Goal: Task Accomplishment & Management: Complete application form

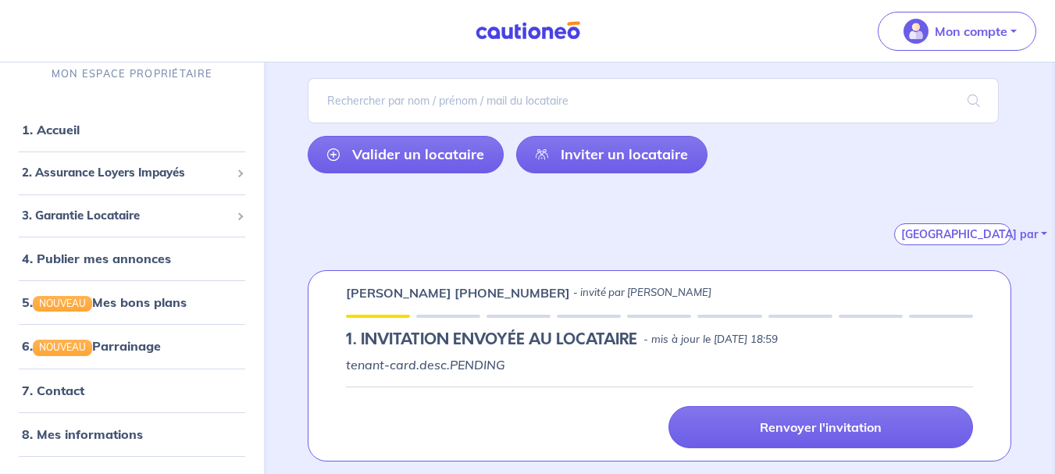
scroll to position [111, 0]
click at [213, 170] on span "2. Assurance Loyers Impayés" at bounding box center [126, 173] width 209 height 18
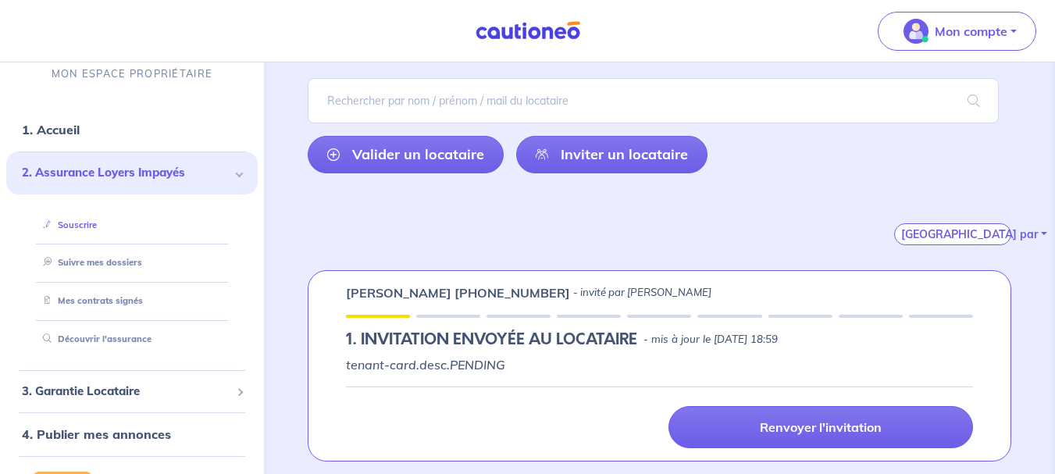
click at [97, 221] on link "Souscrire" at bounding box center [67, 224] width 60 height 11
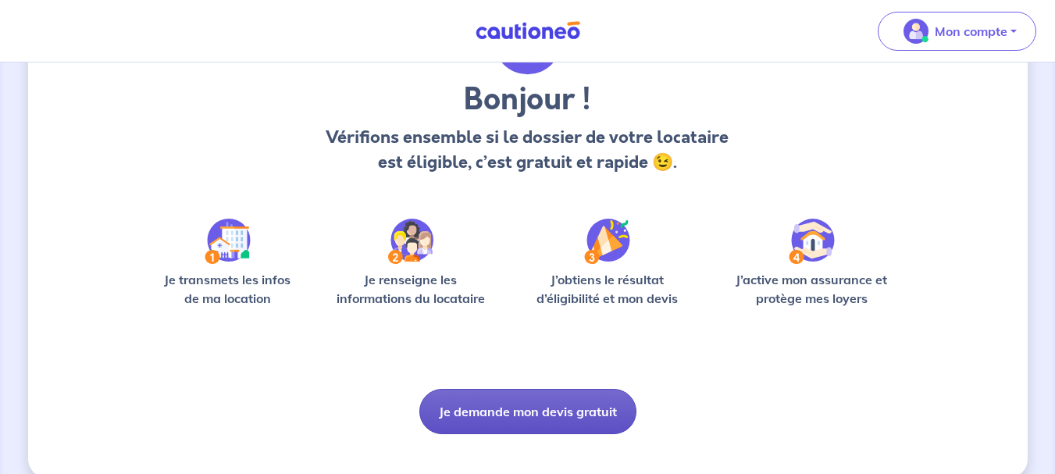
click at [498, 411] on button "Je demande mon devis gratuit" at bounding box center [527, 411] width 217 height 45
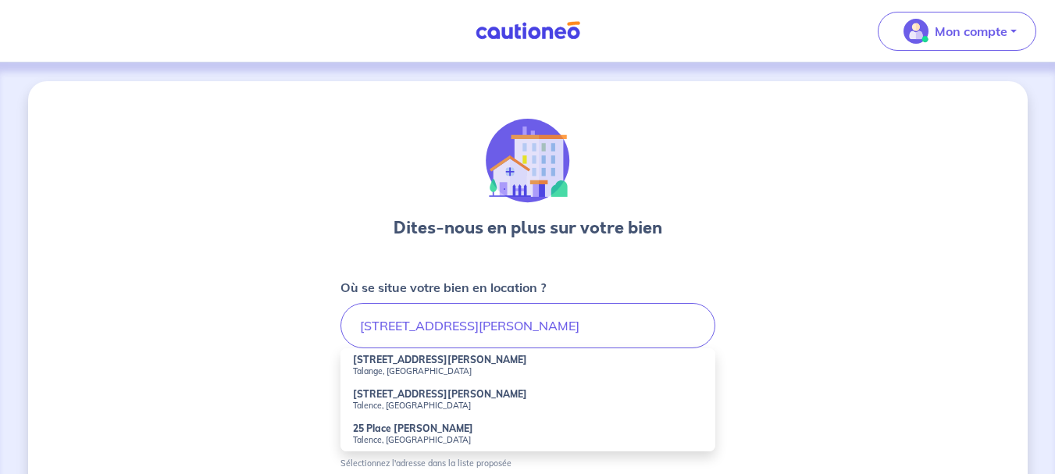
click at [406, 373] on small "Talange, [GEOGRAPHIC_DATA]" at bounding box center [528, 371] width 350 height 11
type input "[STREET_ADDRESS][PERSON_NAME]"
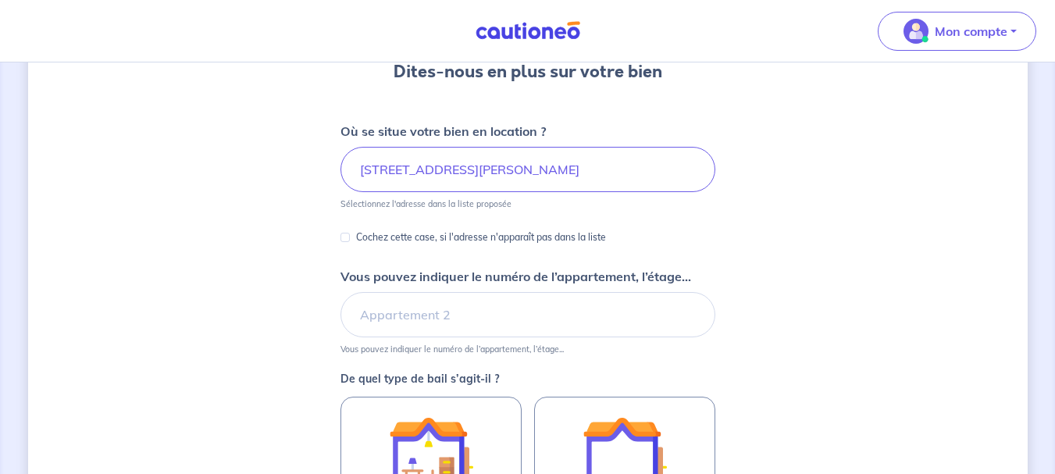
scroll to position [158, 0]
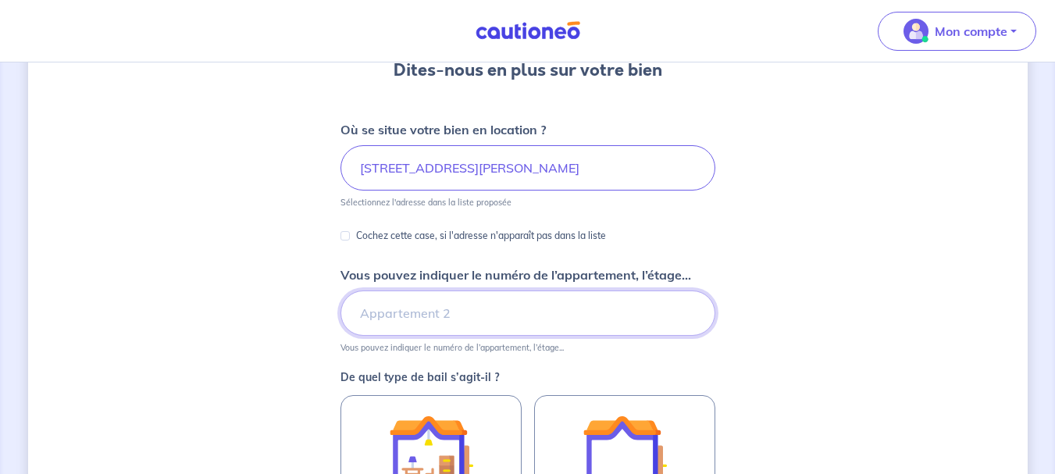
click at [392, 316] on input "Vous pouvez indiquer le numéro de l’appartement, l’étage..." at bounding box center [528, 313] width 375 height 45
type input "1er étage"
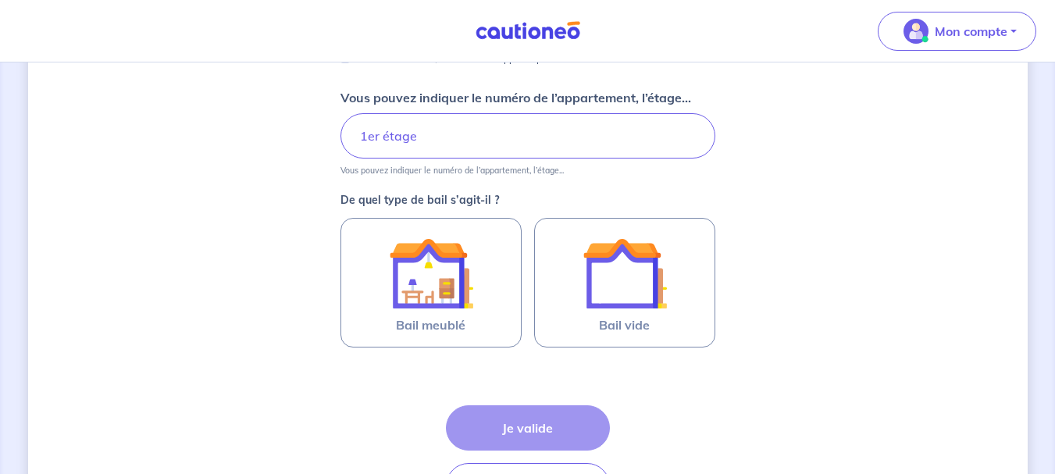
scroll to position [344, 0]
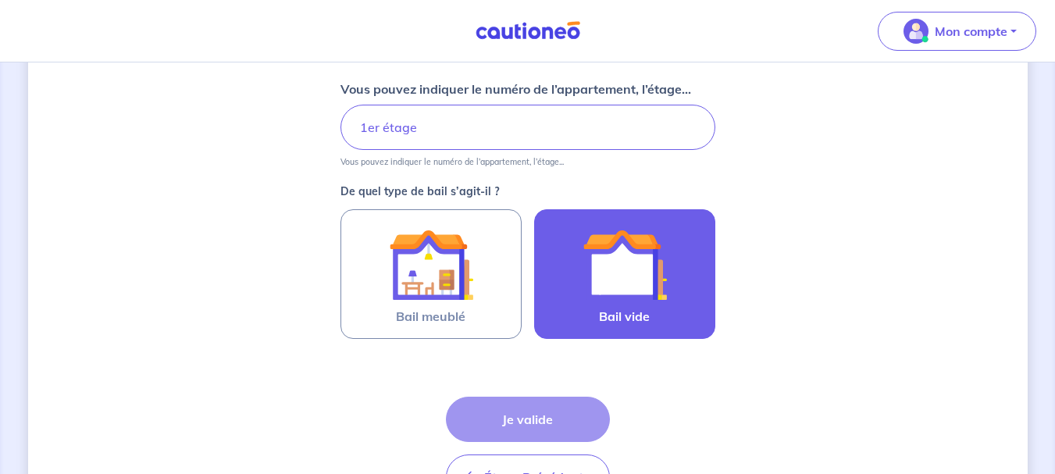
click at [666, 294] on img at bounding box center [625, 265] width 84 height 84
click at [0, 0] on input "Bail vide" at bounding box center [0, 0] width 0 height 0
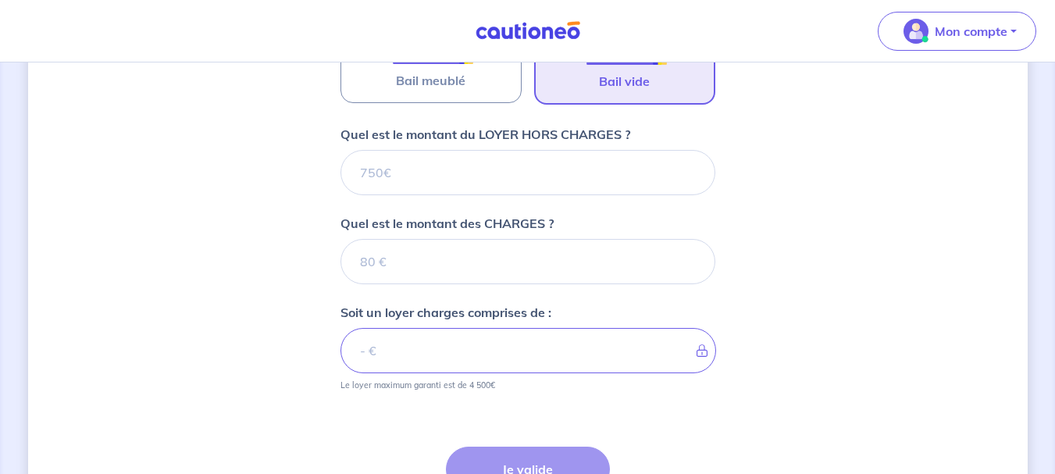
scroll to position [570, 0]
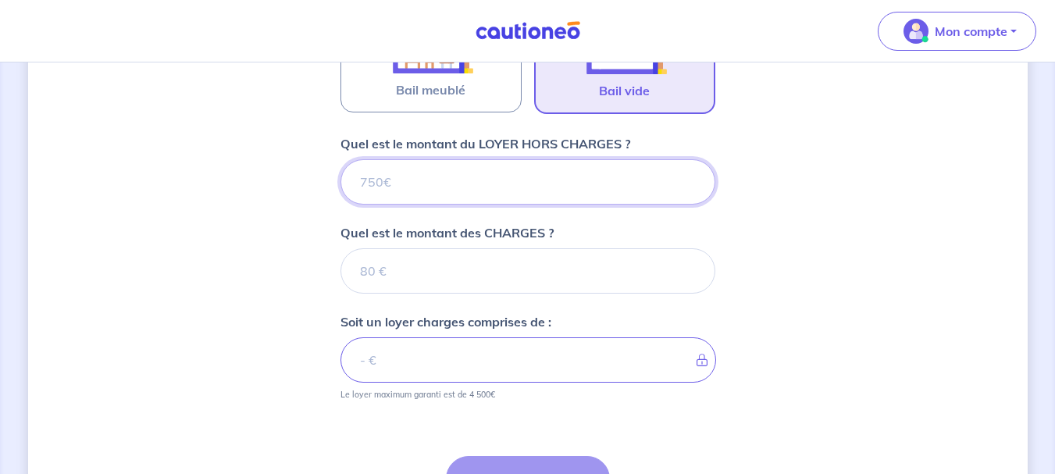
click at [379, 191] on input "Quel est le montant du LOYER HORS CHARGES ?" at bounding box center [528, 181] width 375 height 45
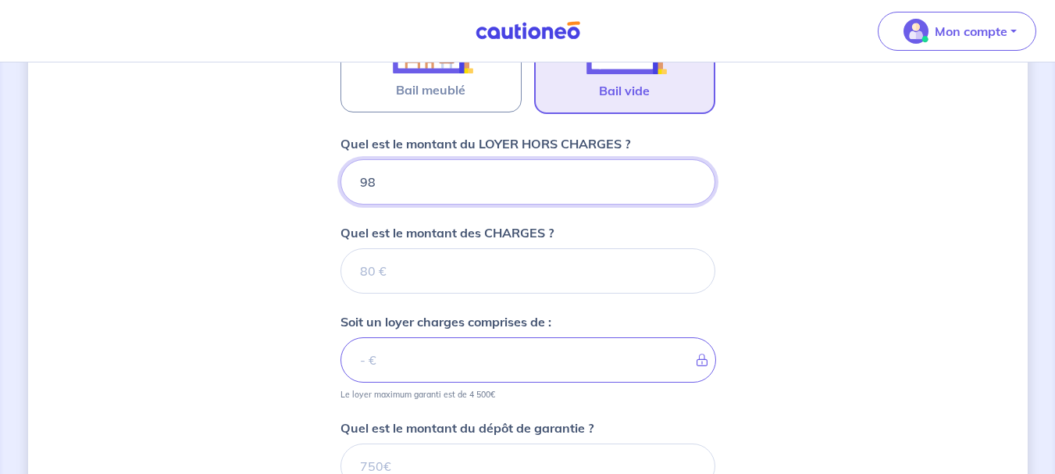
type input "987"
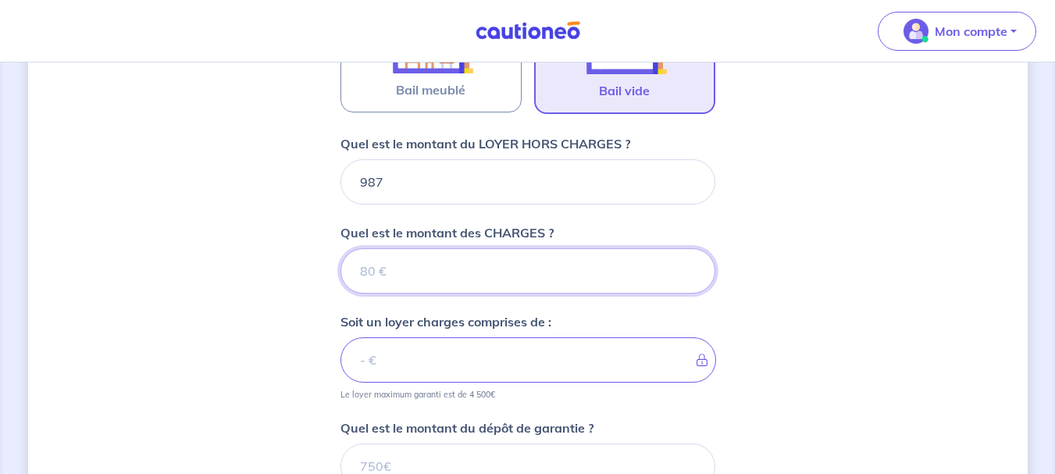
click at [399, 272] on input "Quel est le montant des CHARGES ?" at bounding box center [528, 270] width 375 height 45
type input "20"
type input "1007"
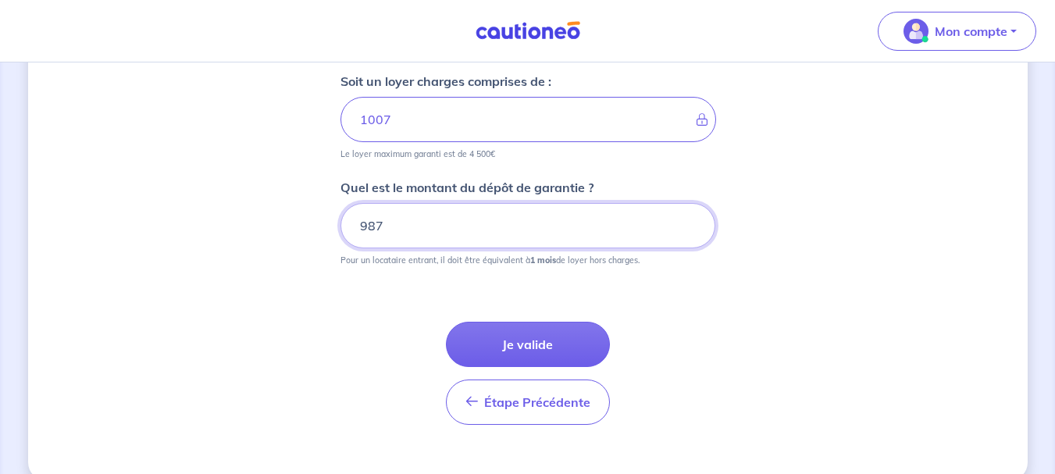
scroll to position [816, 0]
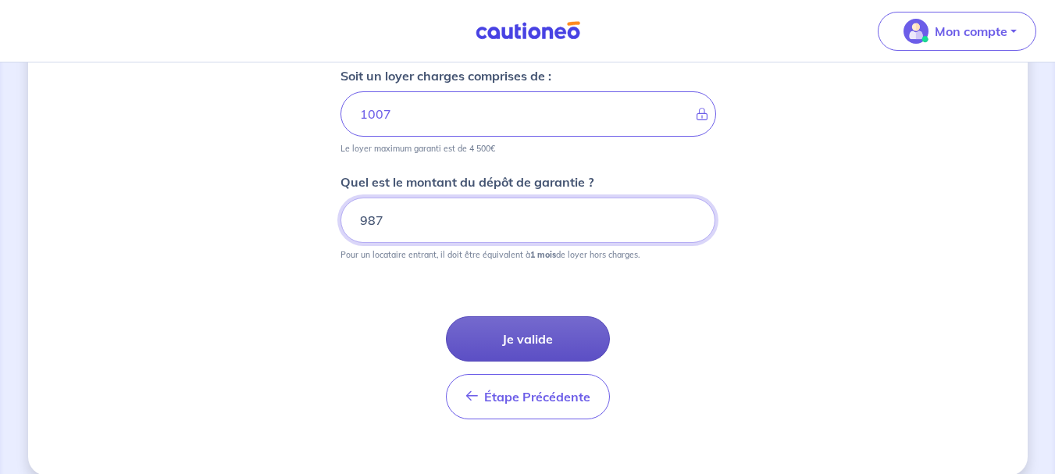
type input "987"
click at [520, 346] on button "Je valide" at bounding box center [528, 338] width 164 height 45
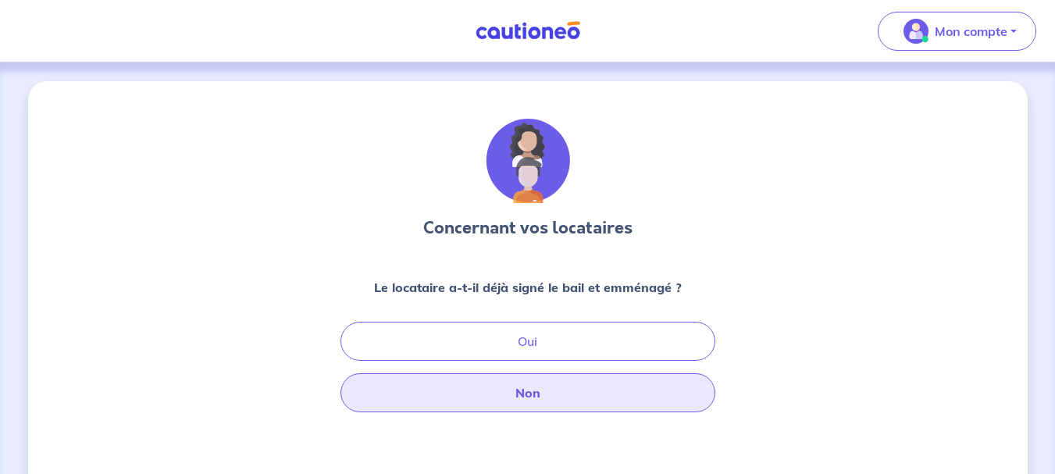
click at [535, 400] on button "Non" at bounding box center [528, 392] width 375 height 39
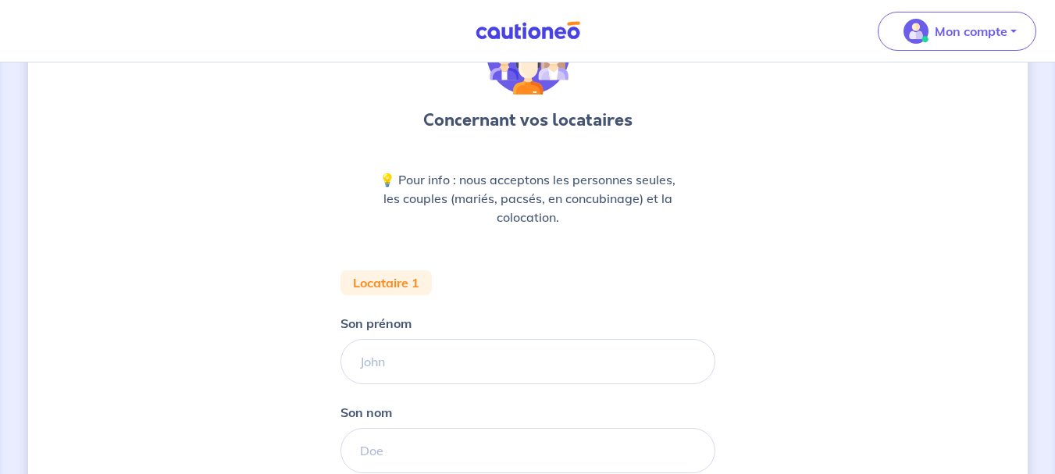
scroll to position [113, 0]
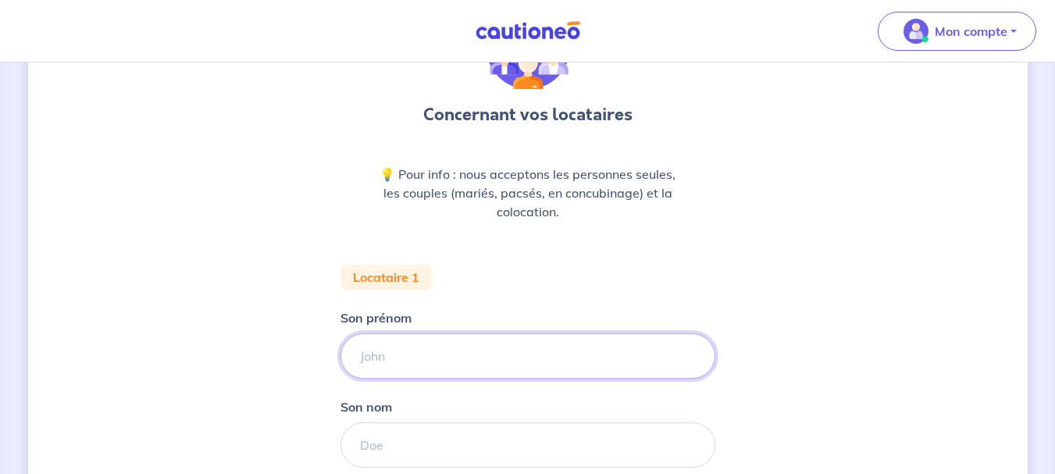
click at [384, 350] on input "Son prénom" at bounding box center [528, 356] width 375 height 45
type input "[PERSON_NAME]"
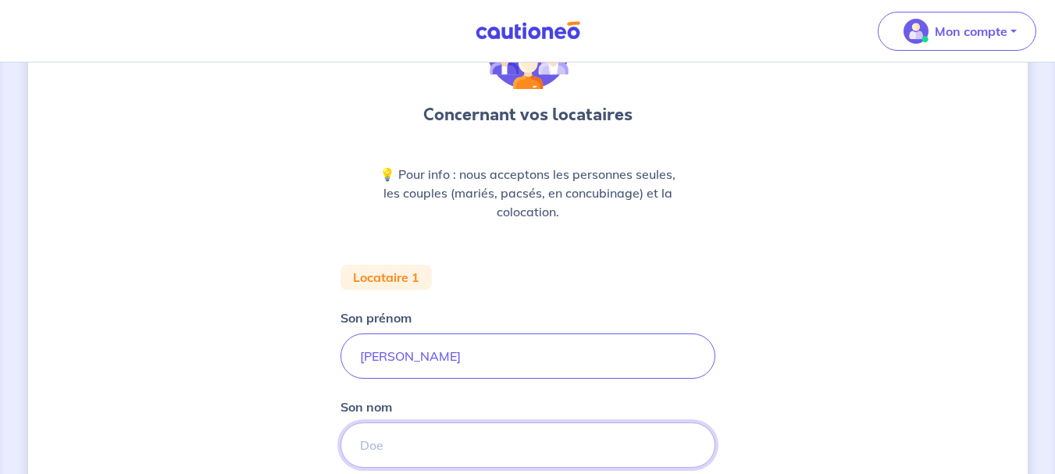
click at [387, 451] on input "Son nom" at bounding box center [528, 445] width 375 height 45
type input "SPRUNCK"
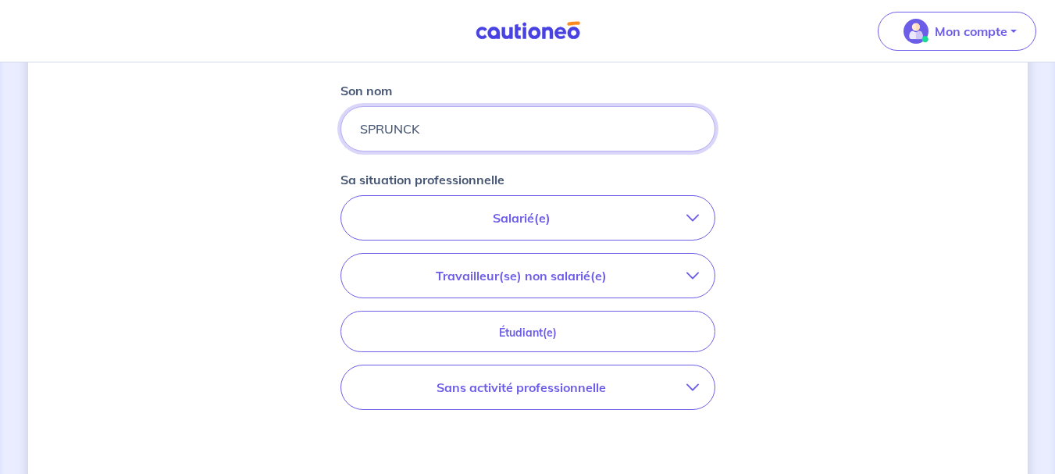
scroll to position [430, 0]
click at [495, 379] on p "Sans activité professionnelle" at bounding box center [522, 386] width 330 height 19
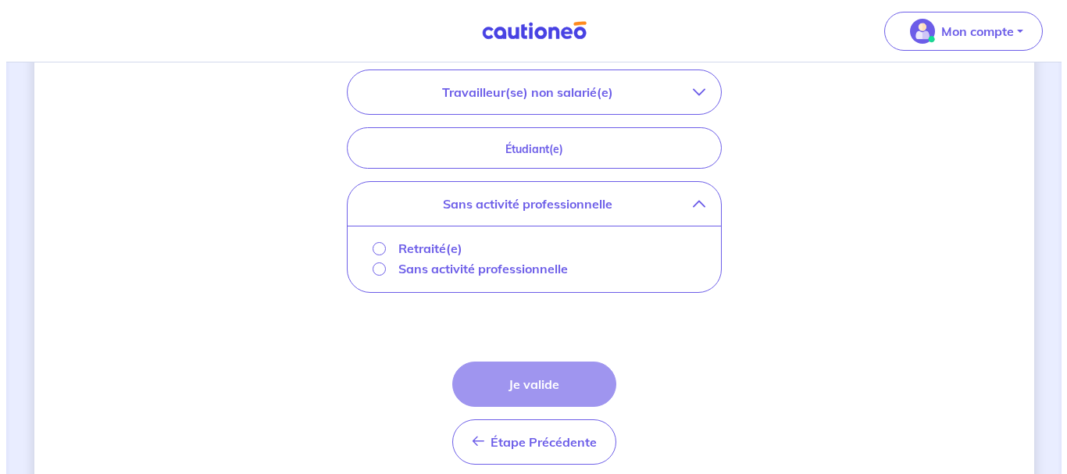
scroll to position [614, 0]
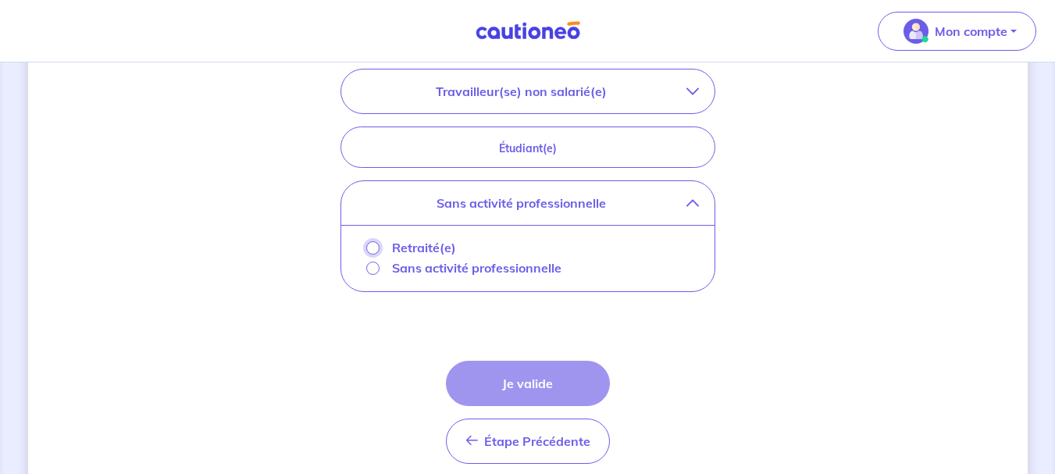
click at [376, 252] on input "Retraité(e)" at bounding box center [372, 247] width 13 height 13
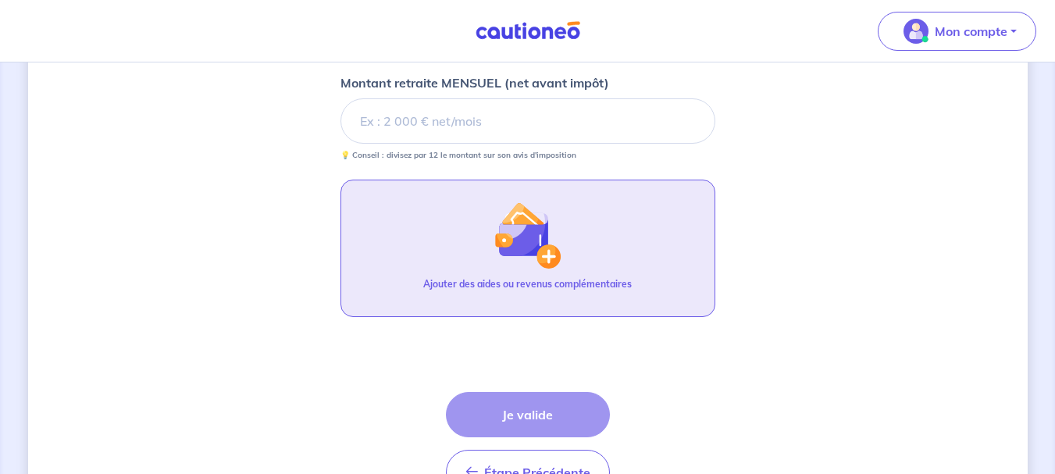
click at [510, 294] on div "Ajouter des aides ou revenus complémentaires" at bounding box center [527, 290] width 209 height 27
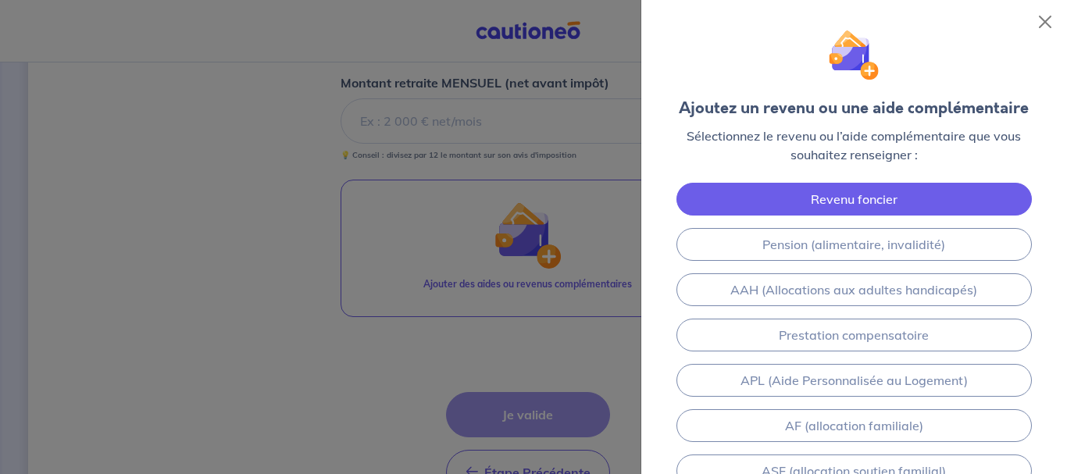
click at [758, 209] on link "Revenu foncier" at bounding box center [854, 199] width 355 height 33
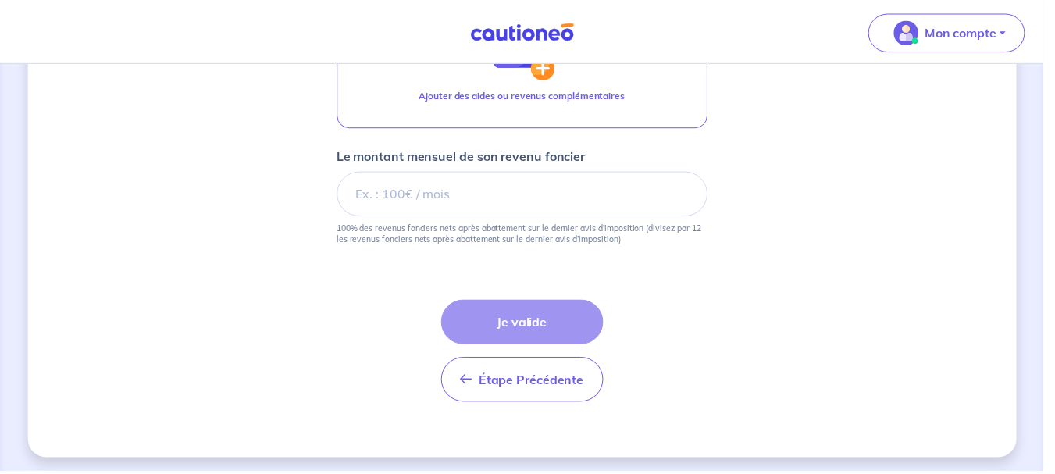
scroll to position [809, 0]
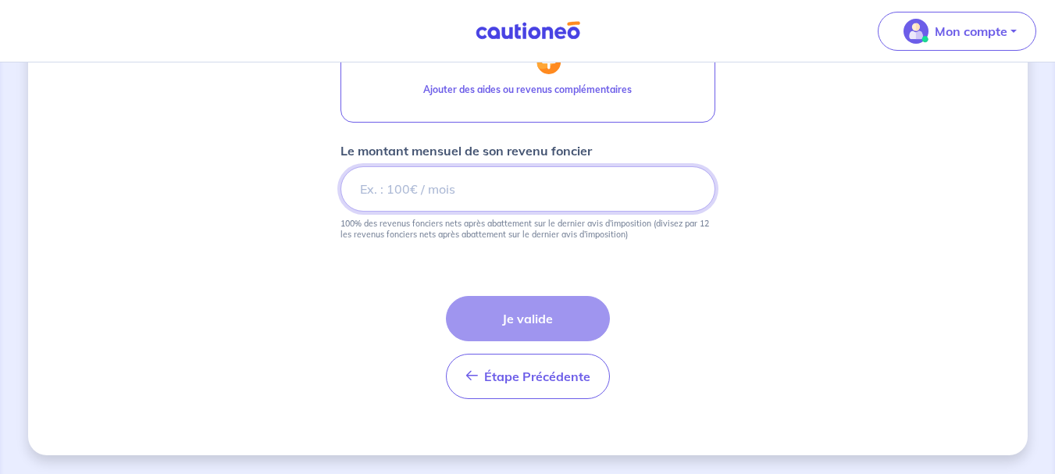
type input "1"
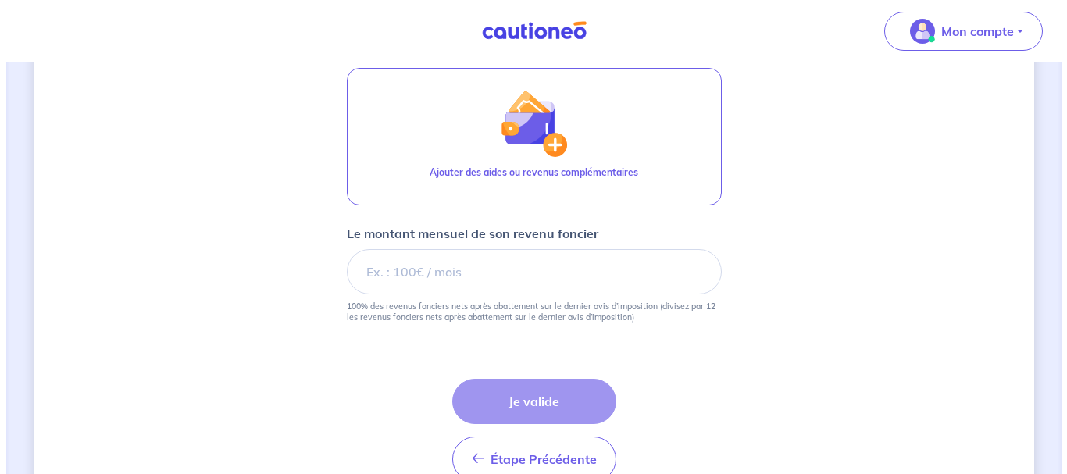
scroll to position [724, 0]
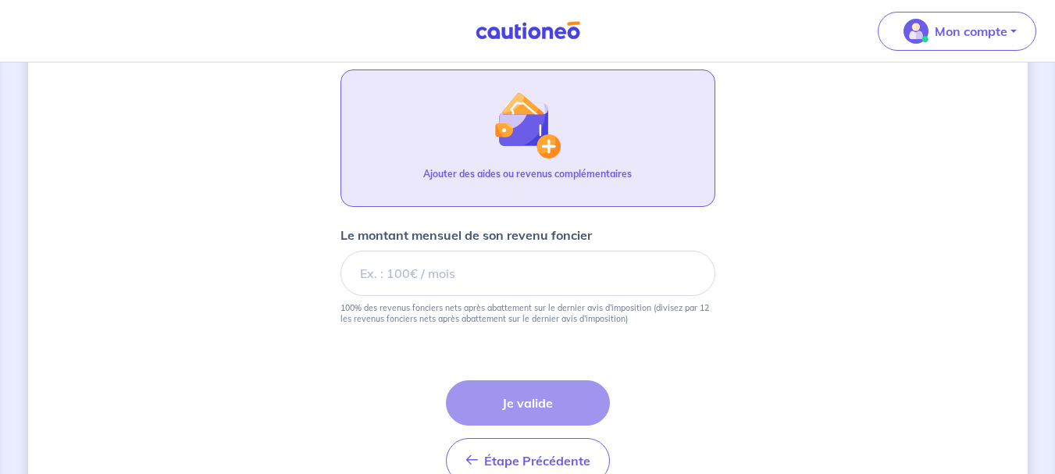
click at [465, 146] on button "Ajouter des aides ou revenus complémentaires" at bounding box center [528, 138] width 375 height 137
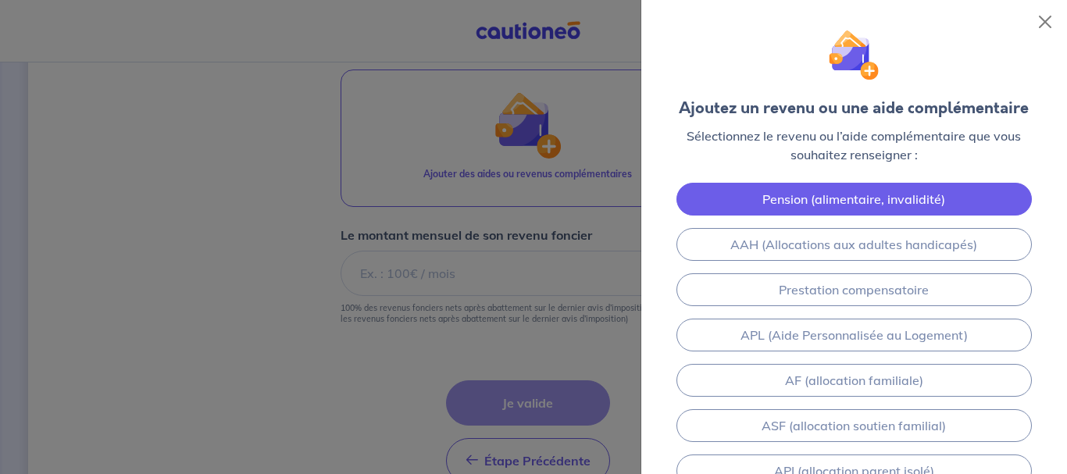
click at [800, 200] on link "Pension (alimentaire, invalidité)" at bounding box center [854, 199] width 355 height 33
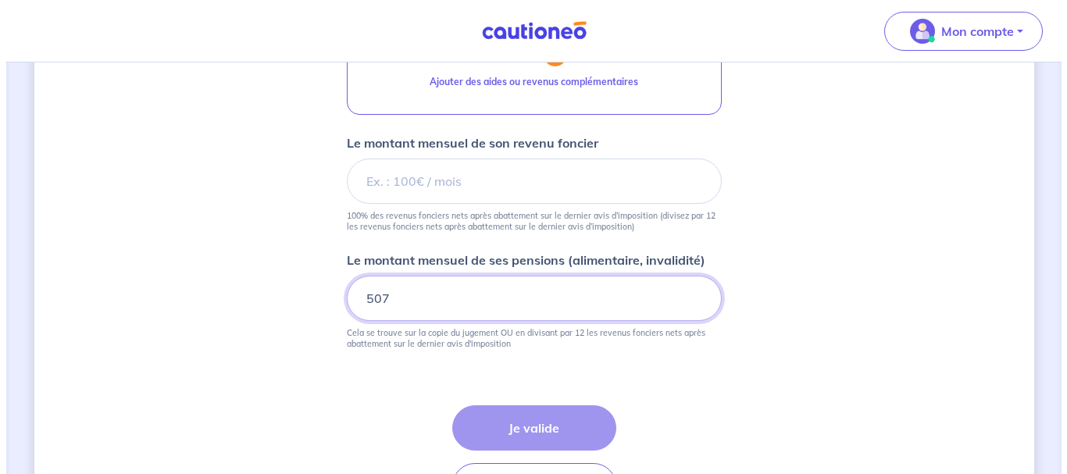
scroll to position [748, 0]
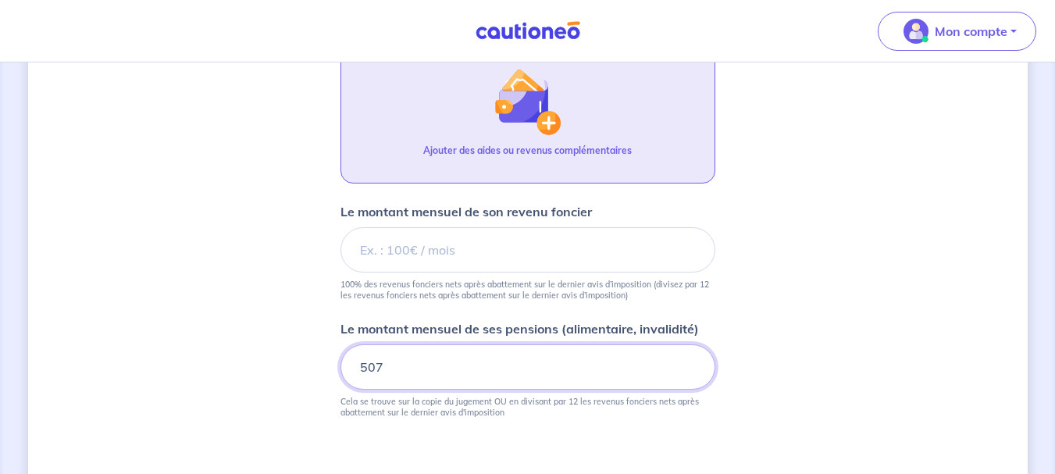
type input "507"
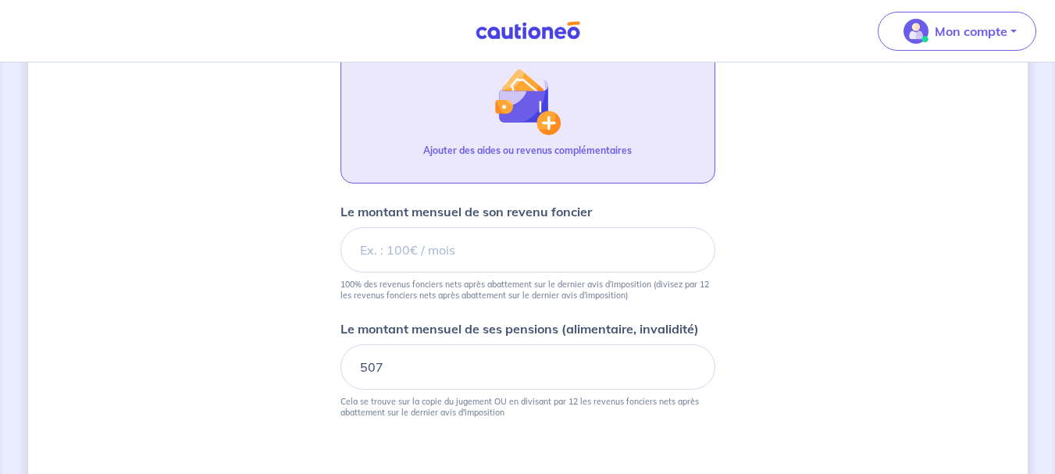
click at [511, 148] on p "Ajouter des aides ou revenus complémentaires" at bounding box center [527, 151] width 209 height 14
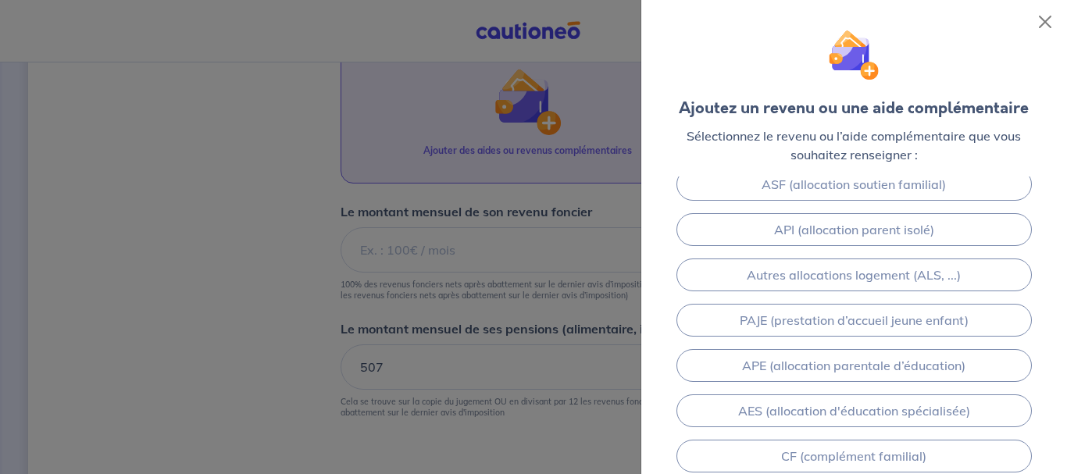
scroll to position [0, 0]
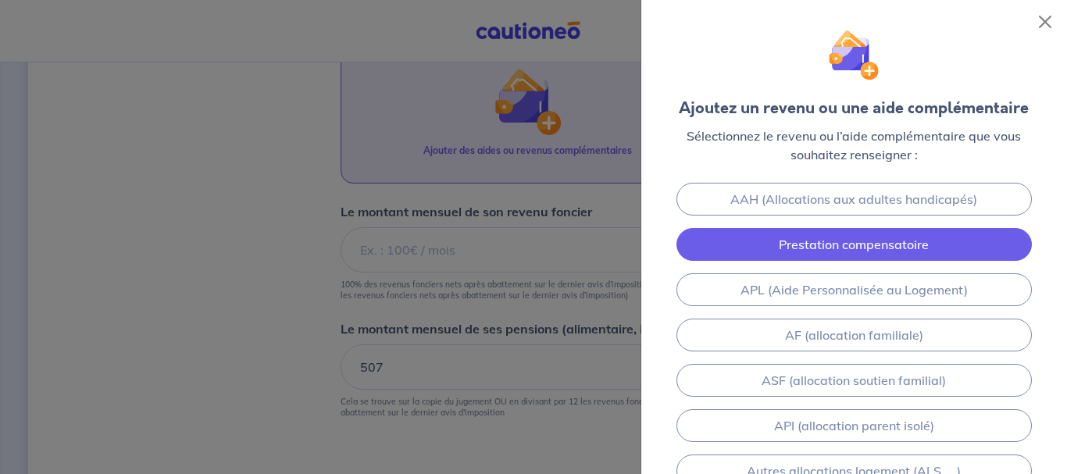
click at [848, 247] on link "Prestation compensatoire" at bounding box center [854, 244] width 355 height 33
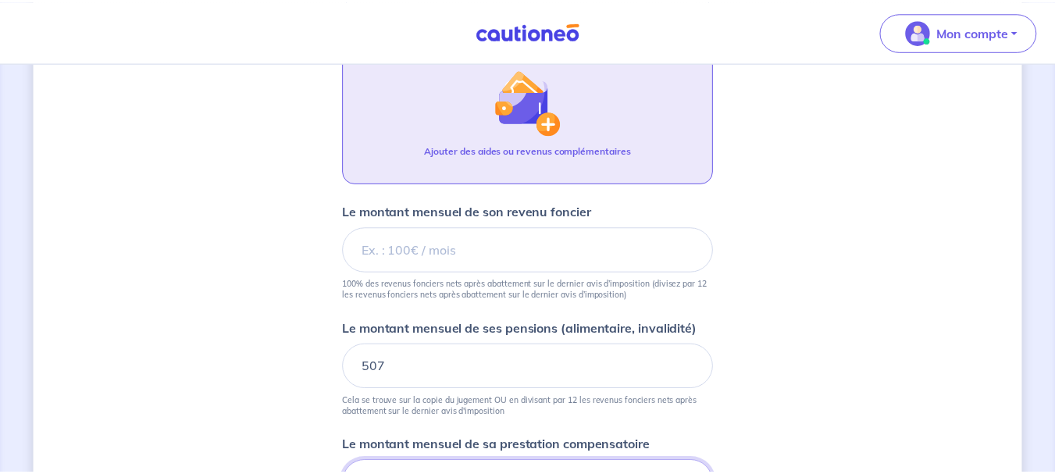
scroll to position [995, 0]
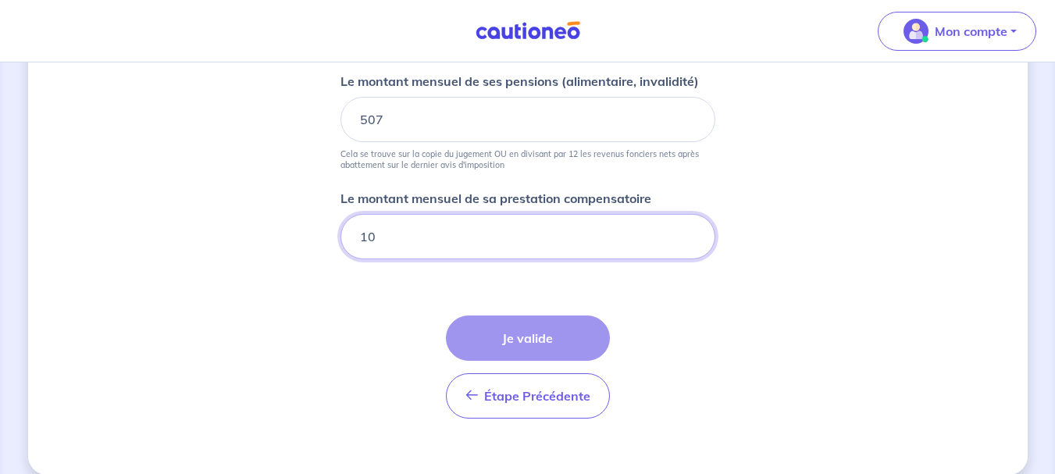
type input "1"
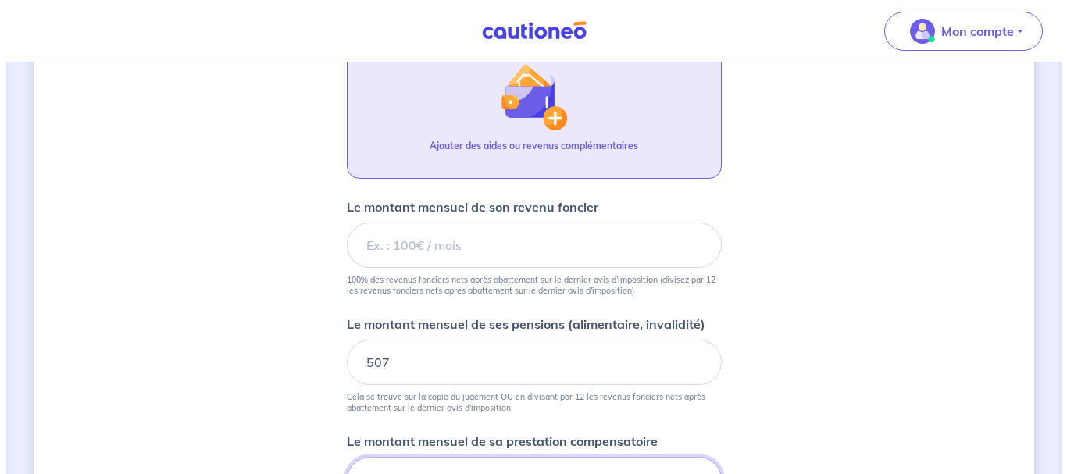
scroll to position [744, 0]
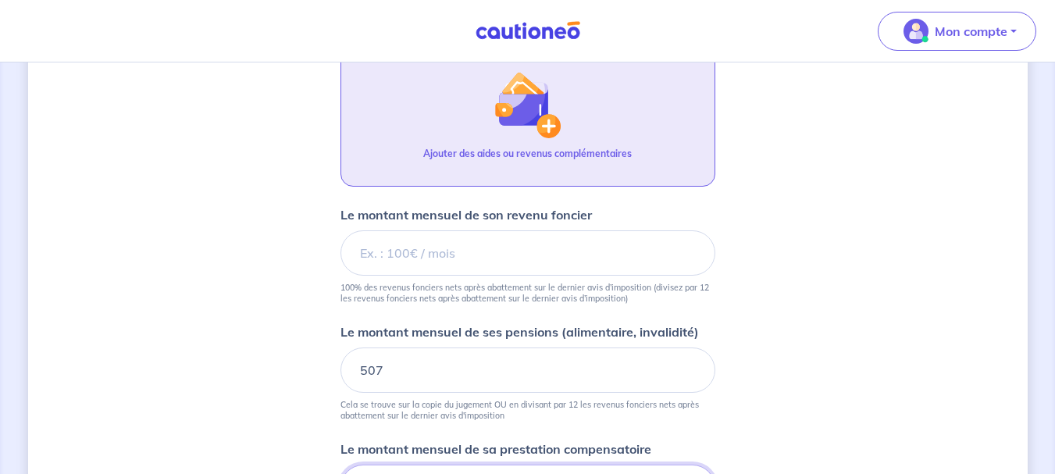
type input "1917"
click at [591, 152] on p "Ajouter des aides ou revenus complémentaires" at bounding box center [527, 154] width 209 height 14
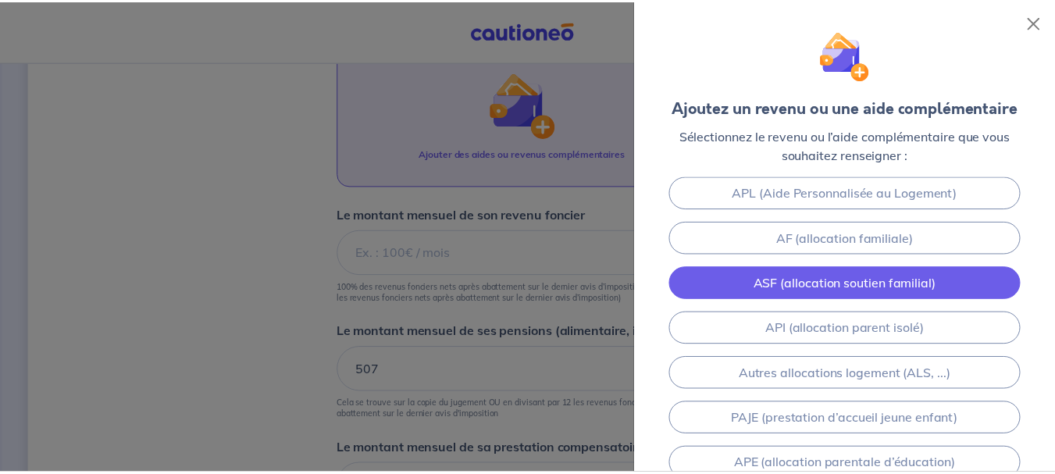
scroll to position [0, 0]
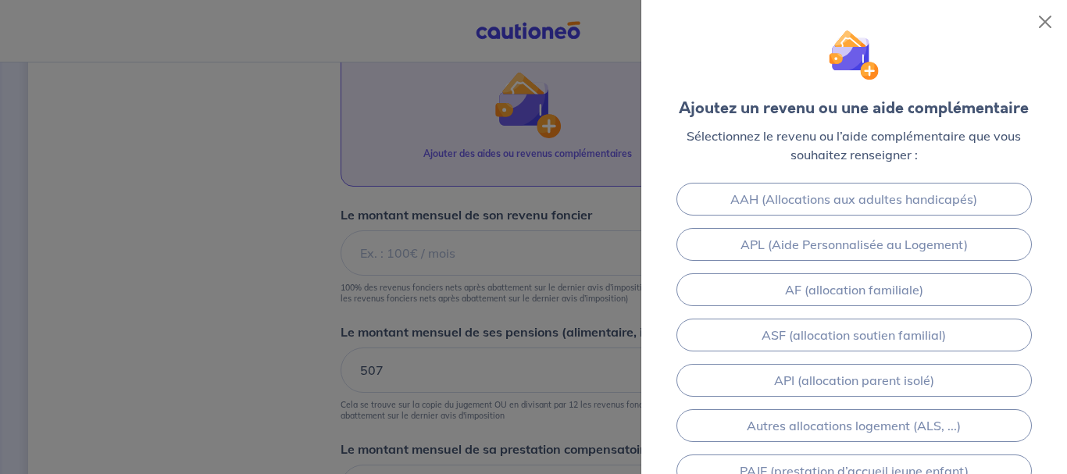
click at [243, 303] on div at bounding box center [533, 237] width 1067 height 474
click at [1051, 15] on button "Close" at bounding box center [1045, 21] width 25 height 25
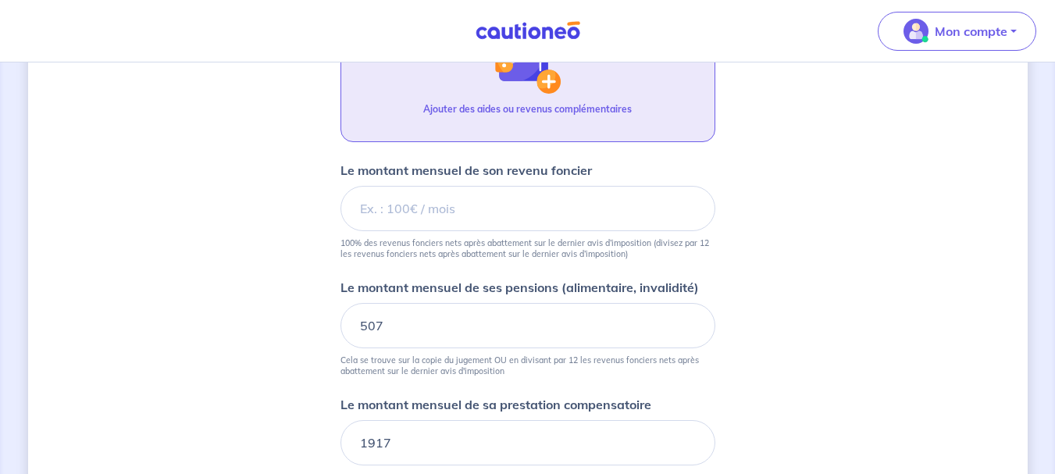
scroll to position [779, 0]
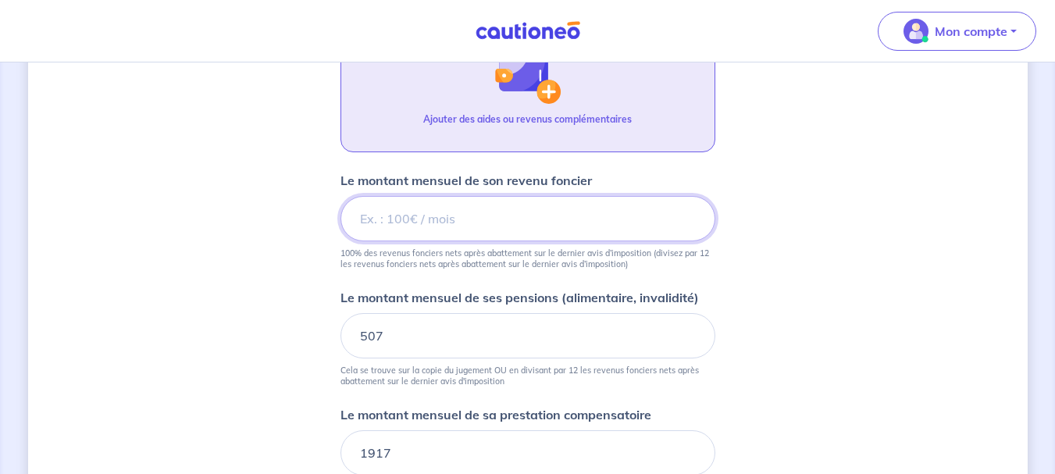
click at [433, 218] on input "Le montant mensuel de son revenu foncier" at bounding box center [528, 218] width 375 height 45
type input "1000"
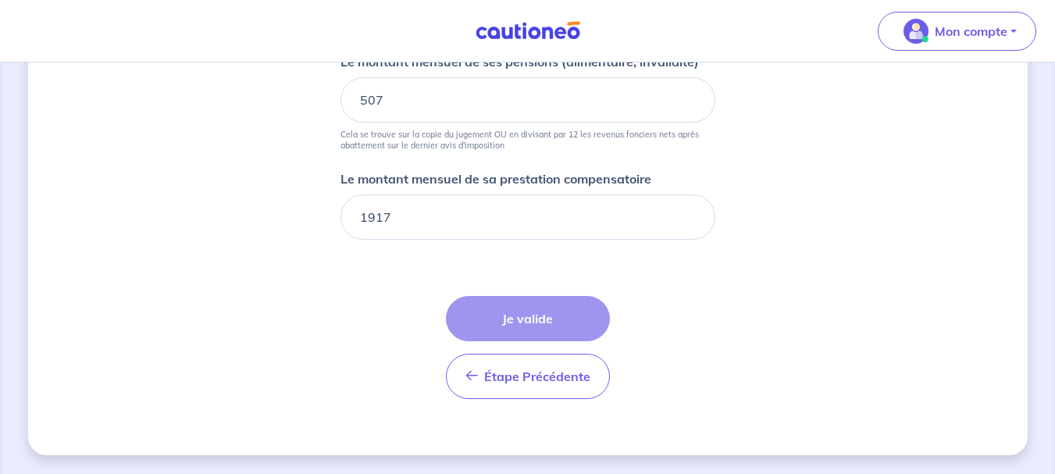
click at [503, 328] on div "Étape Précédente Précédent Je valide Je valide" at bounding box center [528, 347] width 164 height 103
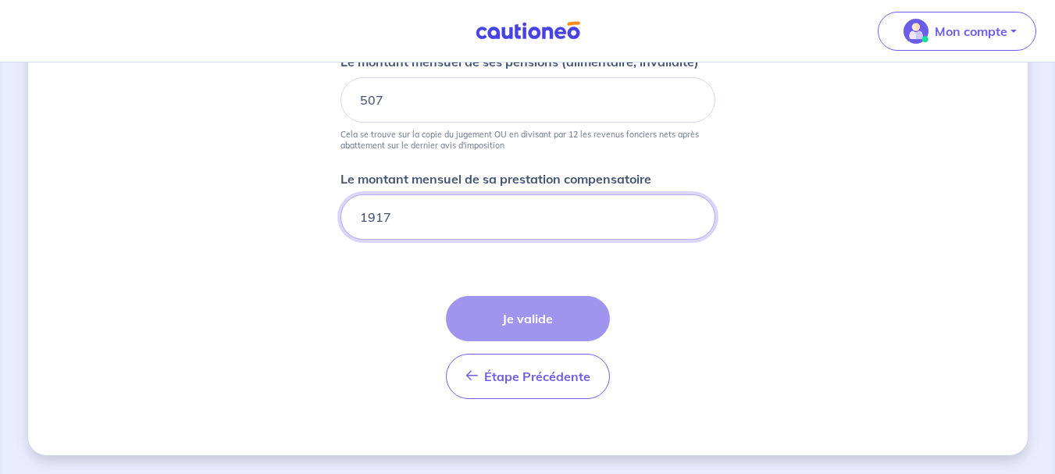
click at [471, 218] on input "1917" at bounding box center [528, 217] width 375 height 45
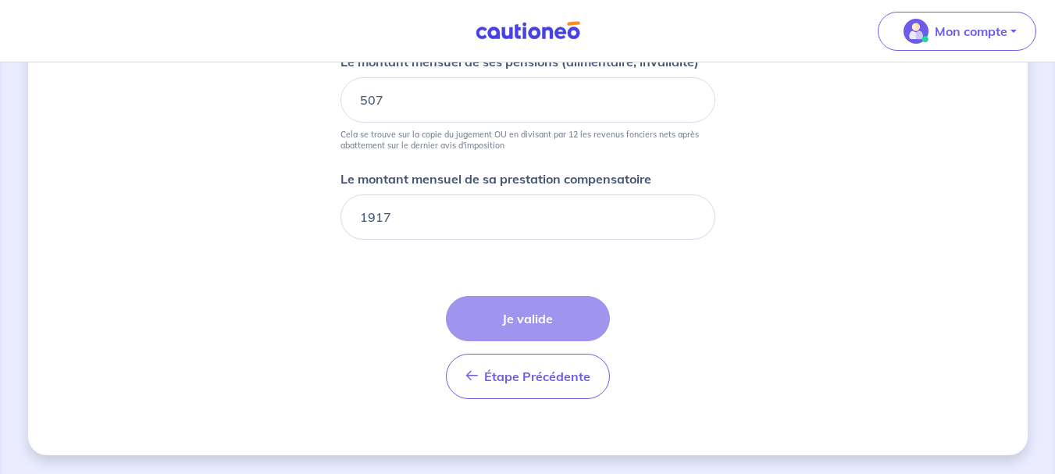
click at [544, 310] on div "Étape Précédente Précédent Je valide Je valide" at bounding box center [528, 347] width 164 height 103
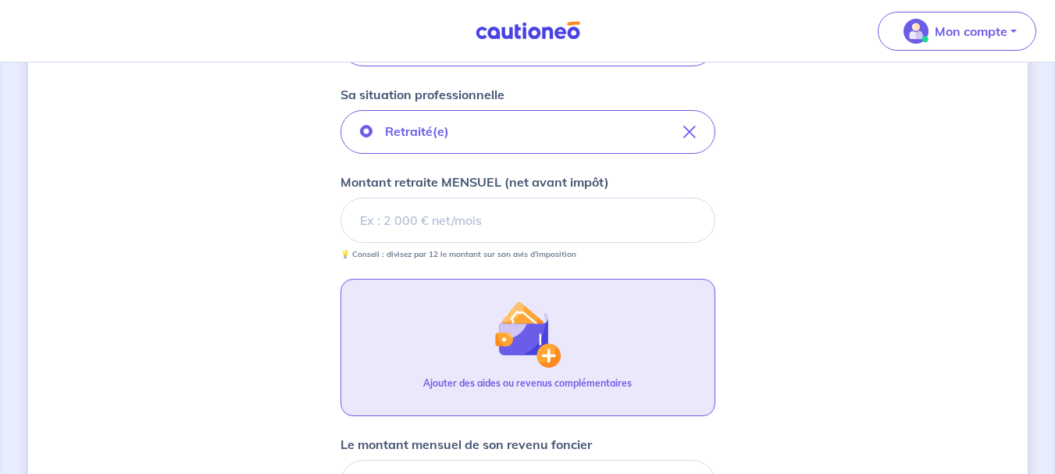
scroll to position [514, 0]
click at [419, 218] on input "Montant retraite MENSUEL (net avant impôt)" at bounding box center [528, 220] width 375 height 45
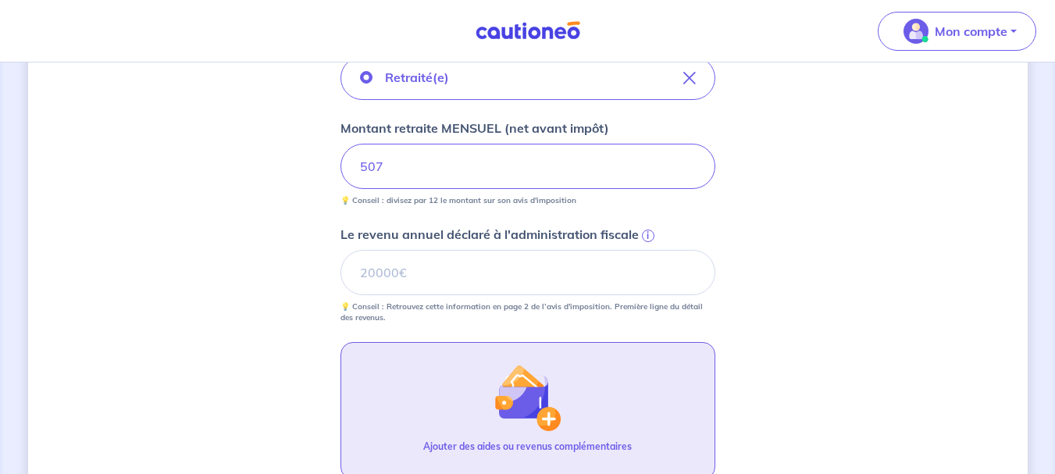
scroll to position [576, 0]
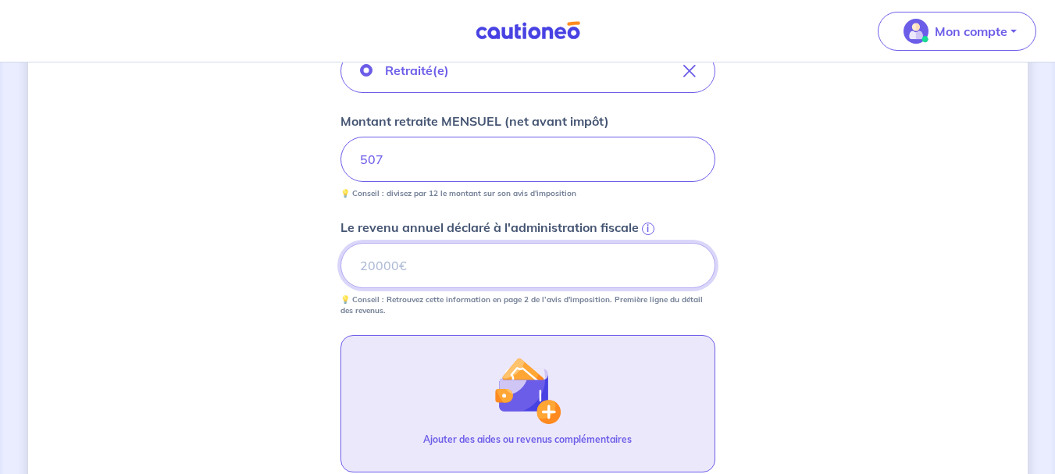
click at [404, 273] on input "Le revenu annuel déclaré à l'administration fiscale i" at bounding box center [528, 265] width 375 height 45
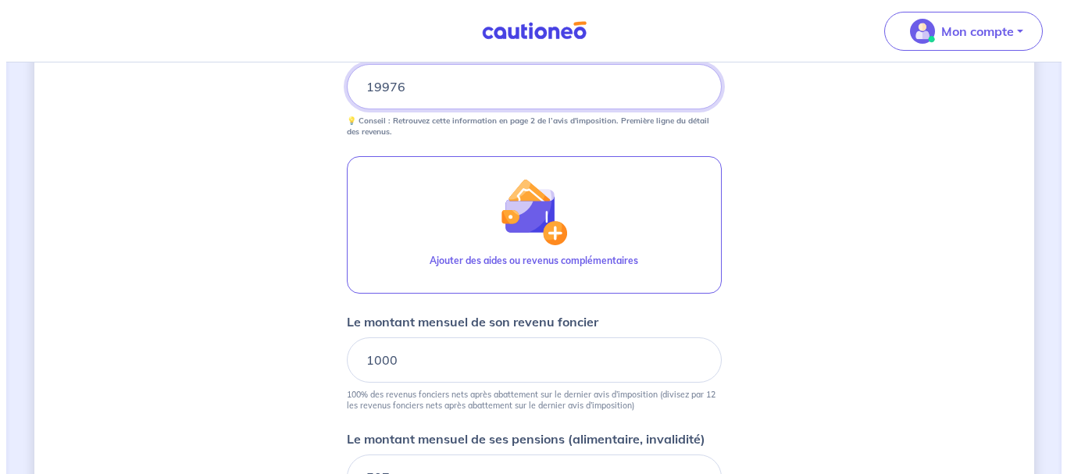
scroll to position [753, 0]
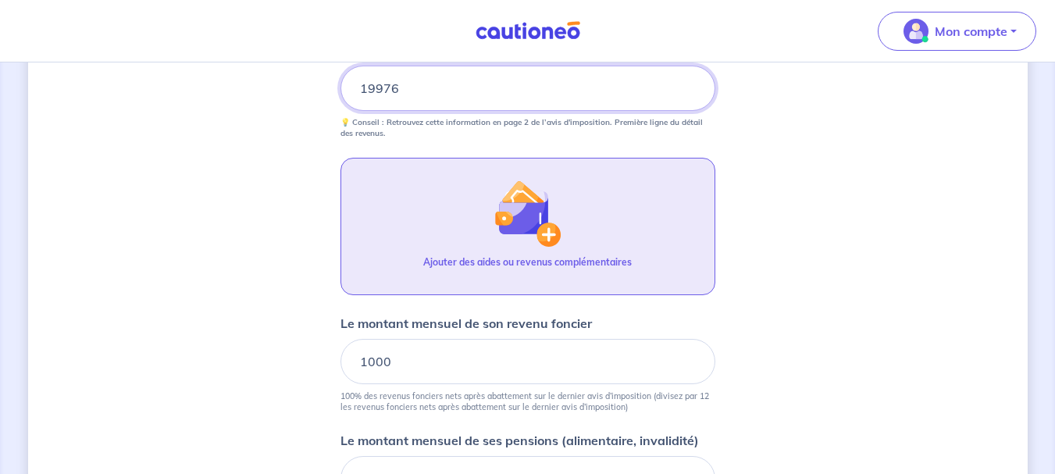
type input "19976"
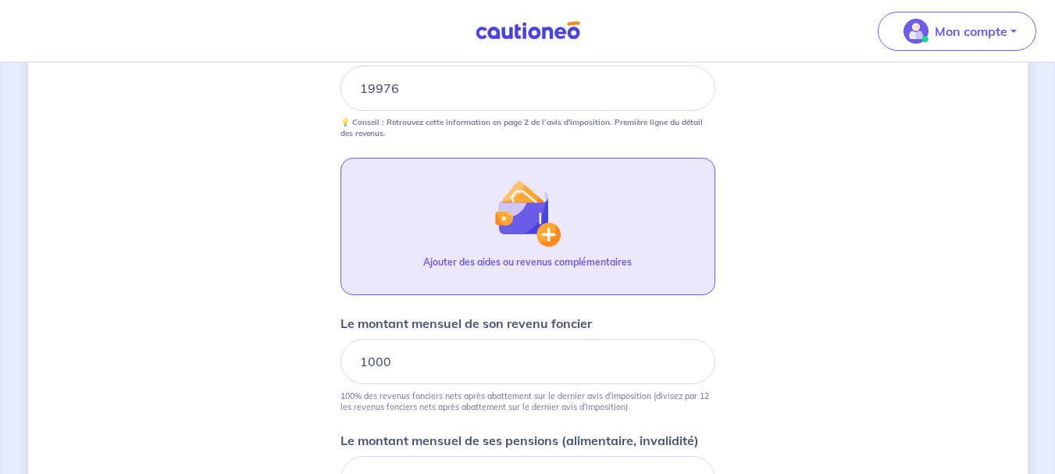
click at [438, 254] on button "Ajouter des aides ou revenus complémentaires" at bounding box center [528, 226] width 375 height 137
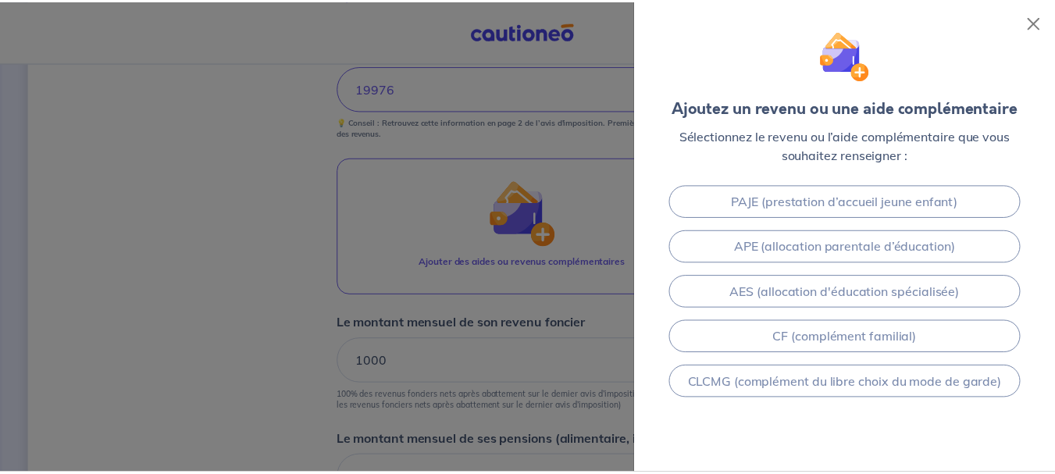
scroll to position [279, 0]
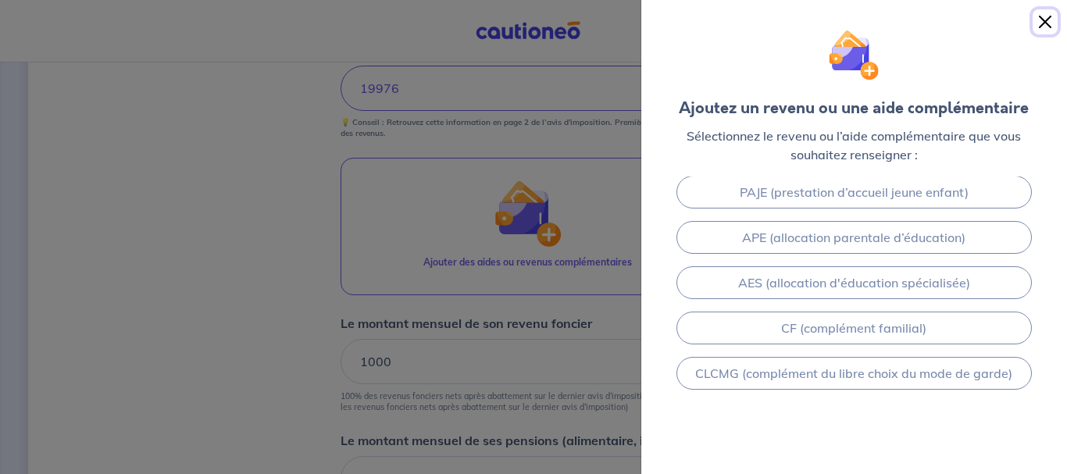
click at [1050, 16] on button "Close" at bounding box center [1045, 21] width 25 height 25
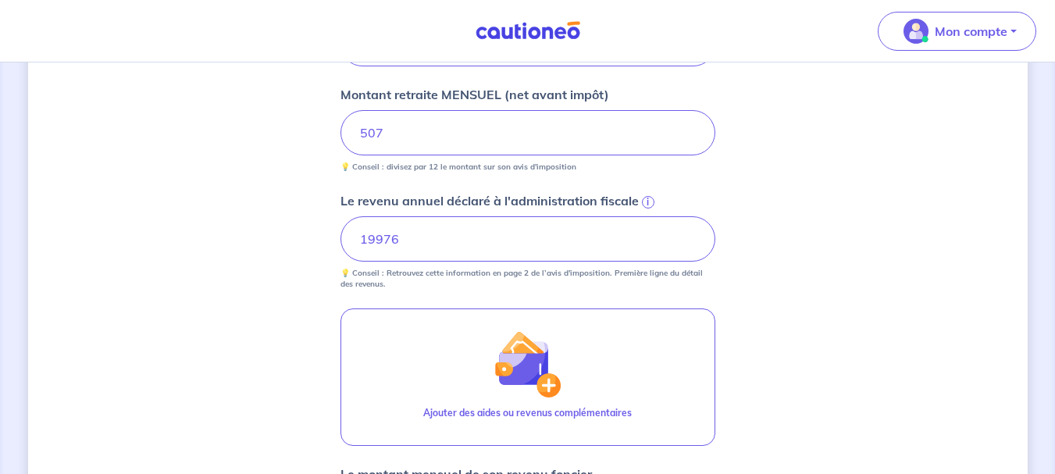
scroll to position [599, 0]
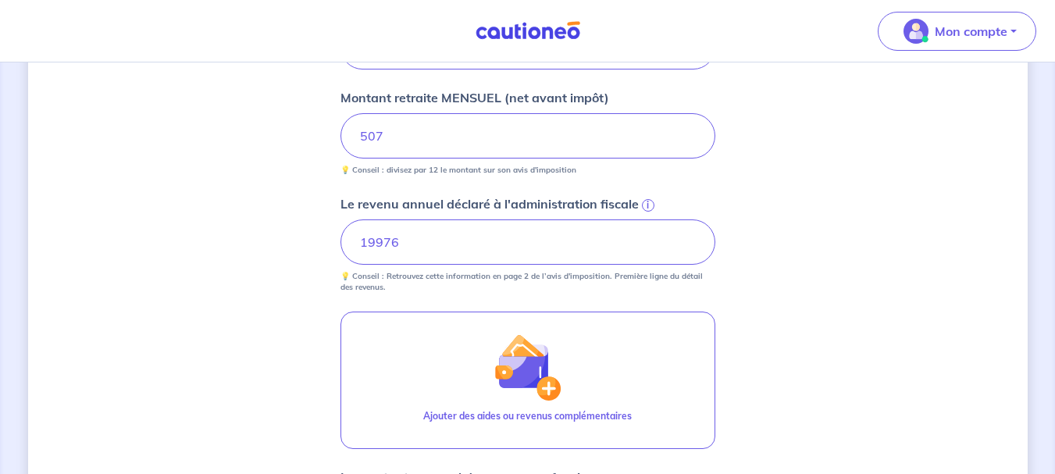
click at [430, 195] on p "Le revenu annuel déclaré à l'administration fiscale" at bounding box center [490, 204] width 298 height 19
click at [430, 220] on input "19976" at bounding box center [528, 242] width 375 height 45
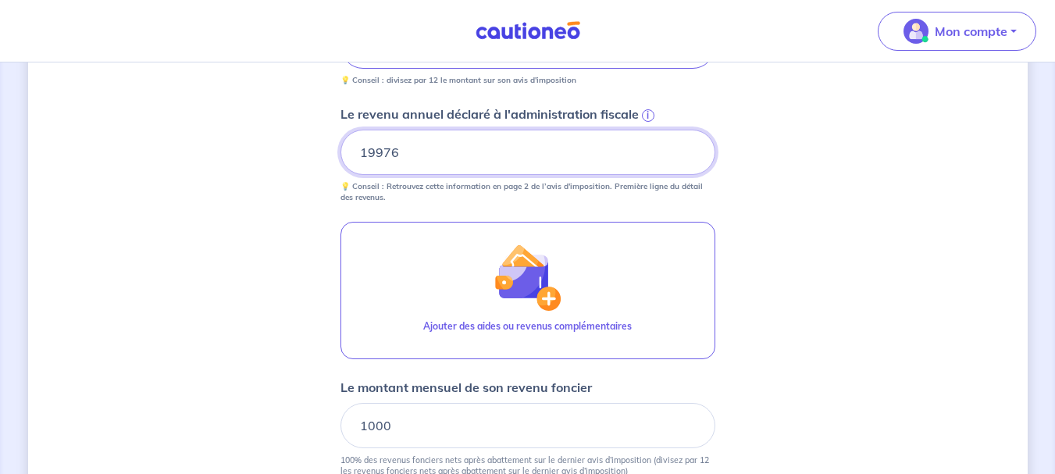
scroll to position [713, 0]
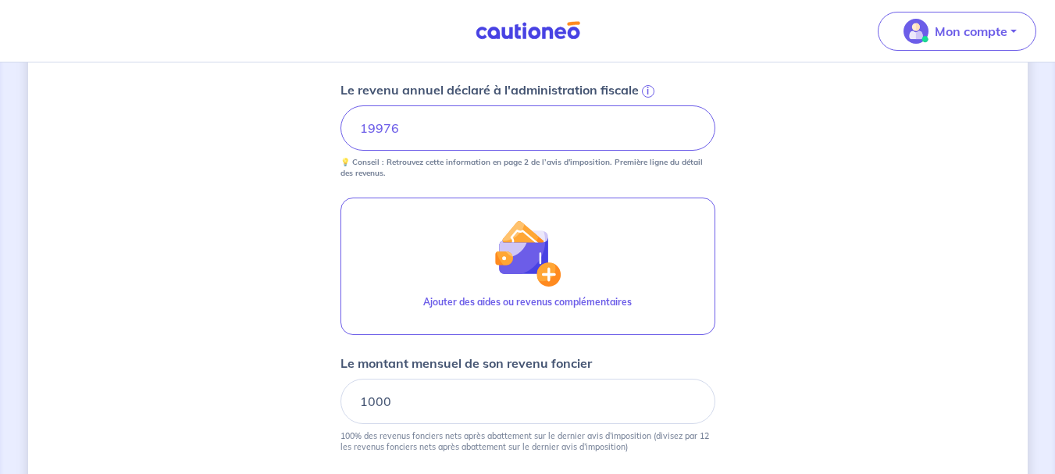
click at [287, 269] on div "Concernant vos locataires 💡 Pour info : nous acceptons les personnes seules, le…" at bounding box center [528, 121] width 1000 height 1506
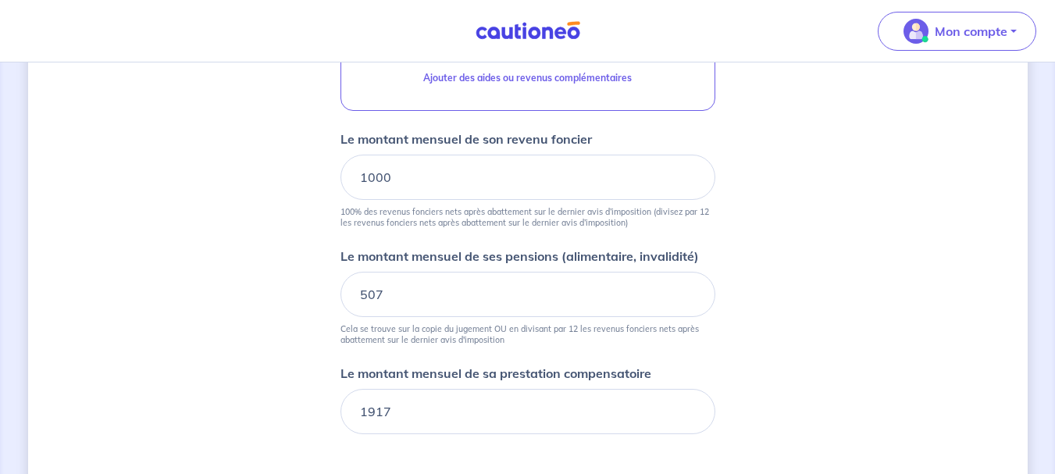
scroll to position [938, 0]
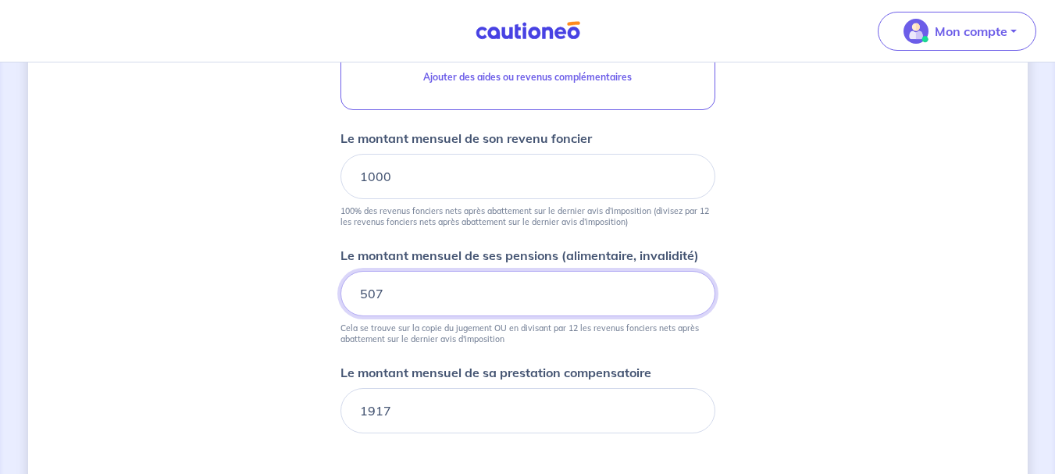
drag, startPoint x: 409, startPoint y: 299, endPoint x: 302, endPoint y: 276, distance: 109.6
type input "1917"
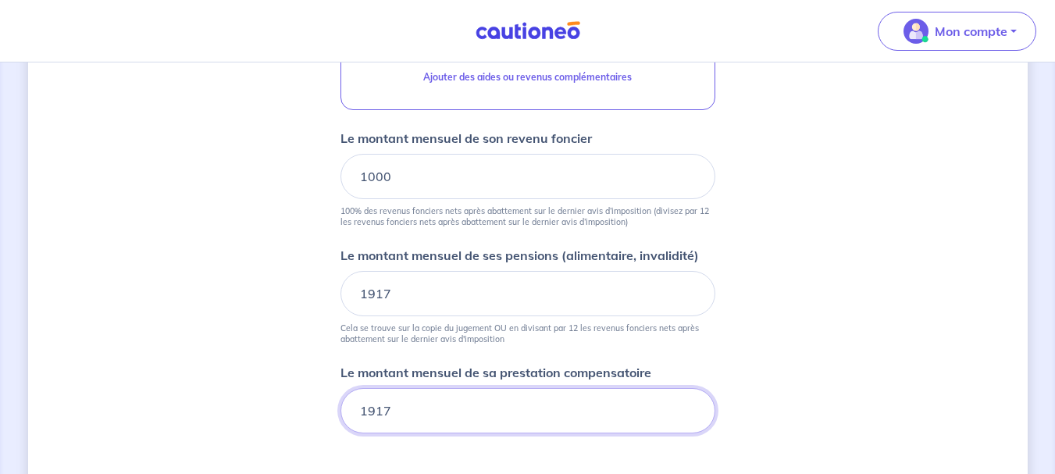
drag, startPoint x: 423, startPoint y: 422, endPoint x: 290, endPoint y: 413, distance: 133.1
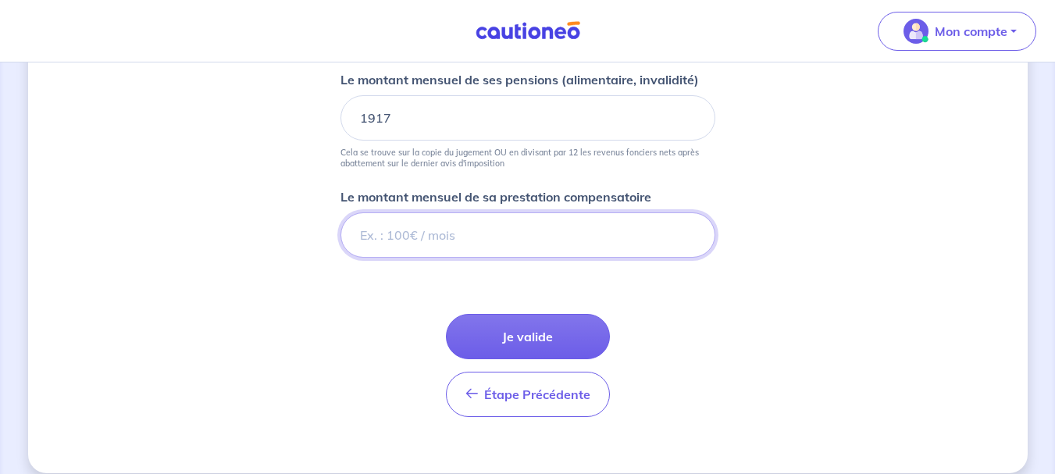
scroll to position [1115, 0]
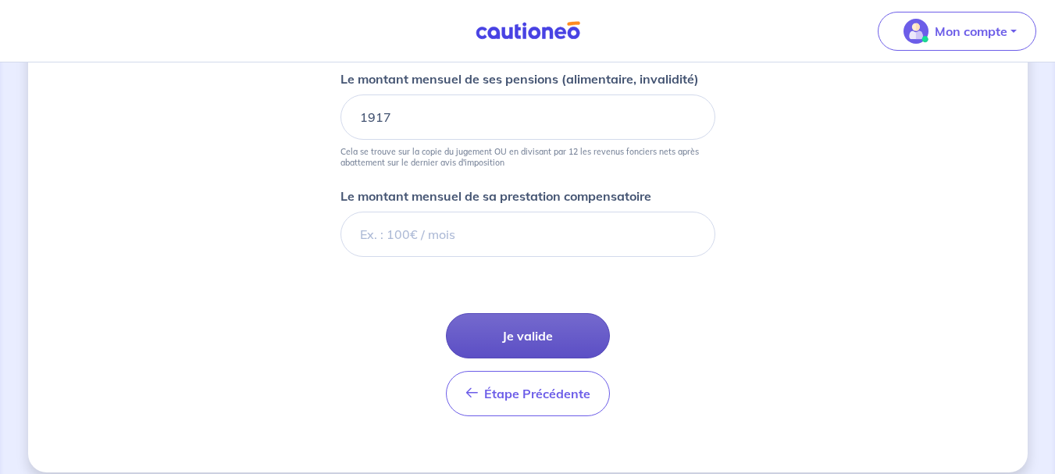
click at [496, 323] on button "Je valide" at bounding box center [528, 335] width 164 height 45
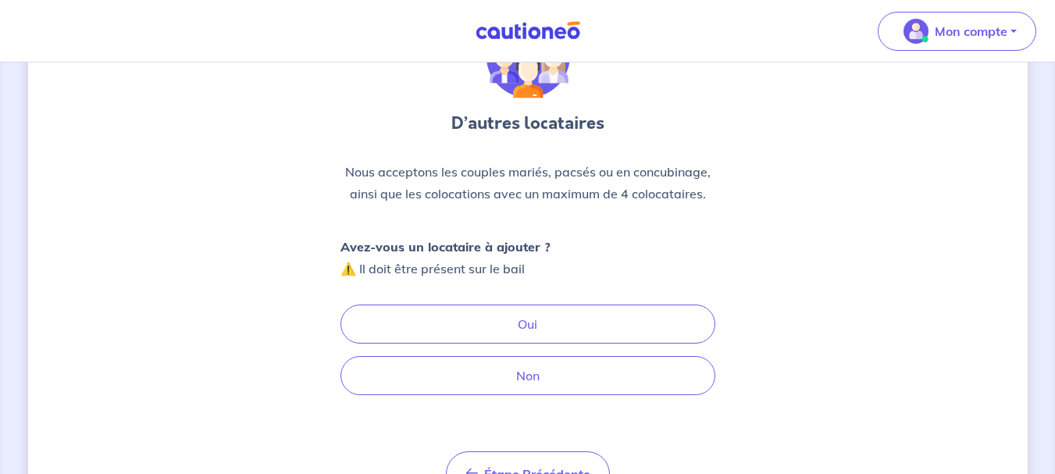
scroll to position [131, 0]
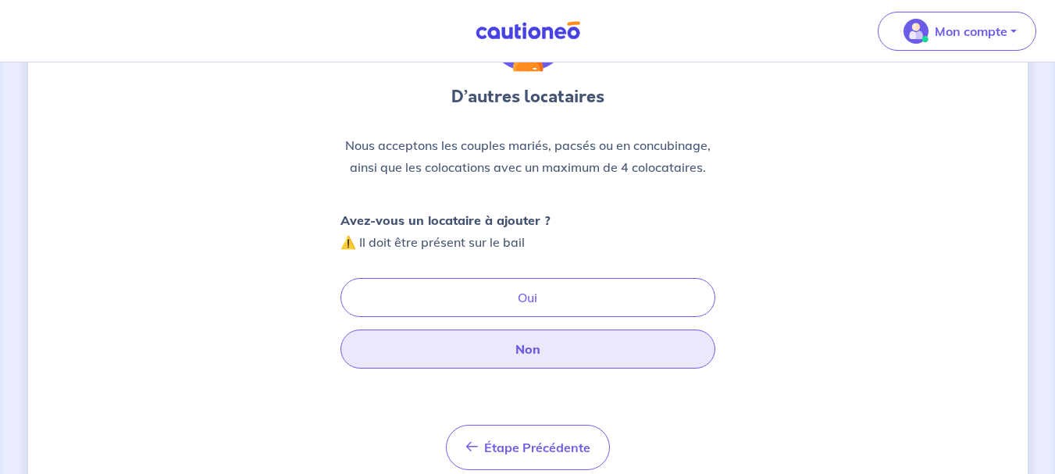
click at [441, 351] on button "Non" at bounding box center [528, 349] width 375 height 39
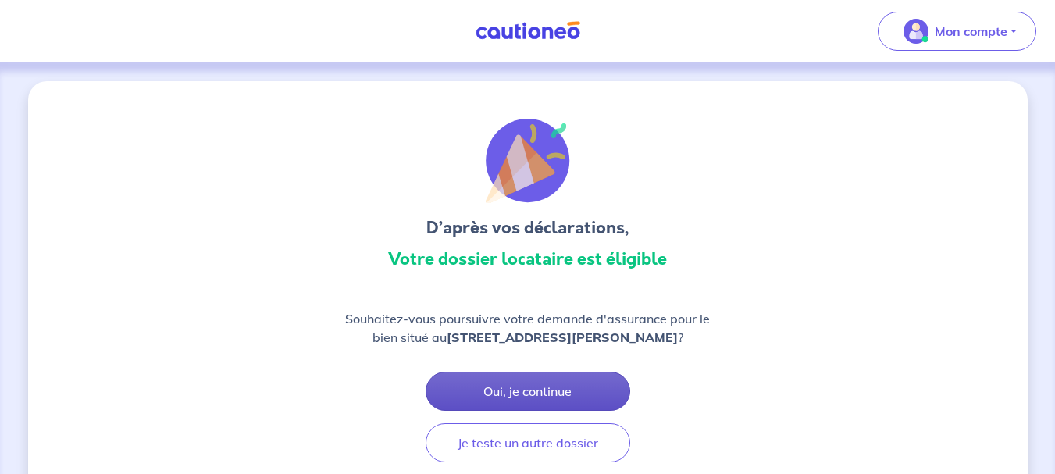
click at [487, 393] on button "Oui, je continue" at bounding box center [528, 391] width 205 height 39
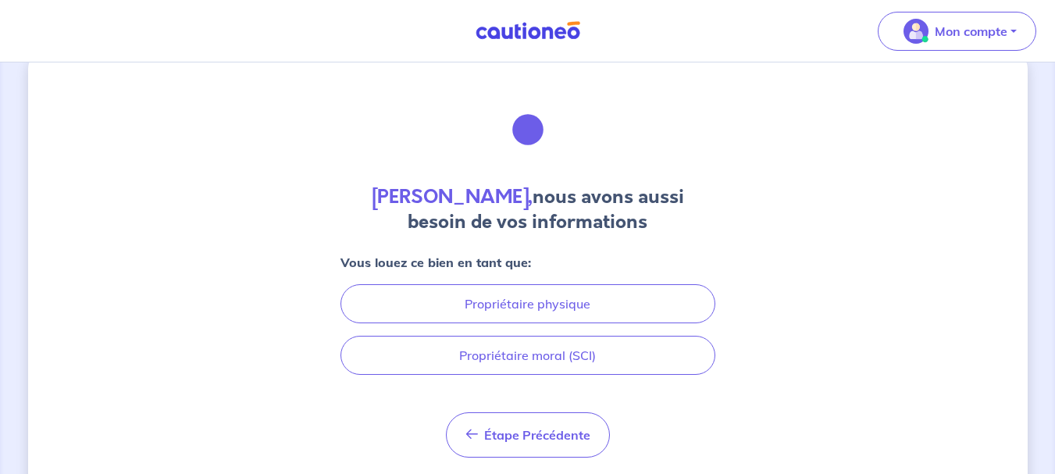
scroll to position [47, 0]
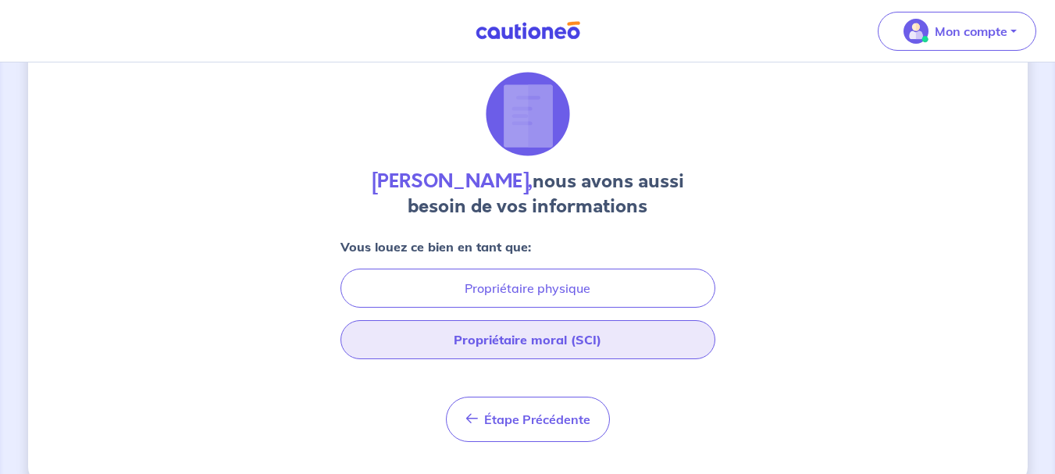
click at [459, 347] on button "Propriétaire moral (SCI)" at bounding box center [528, 339] width 375 height 39
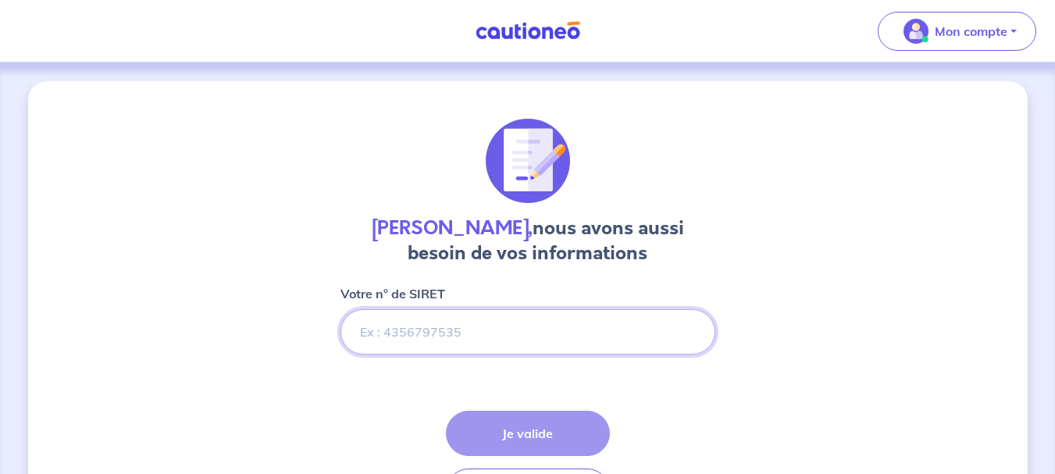
click at [438, 320] on input "Votre n° de SIRET" at bounding box center [528, 331] width 375 height 45
paste input "90257384900020"
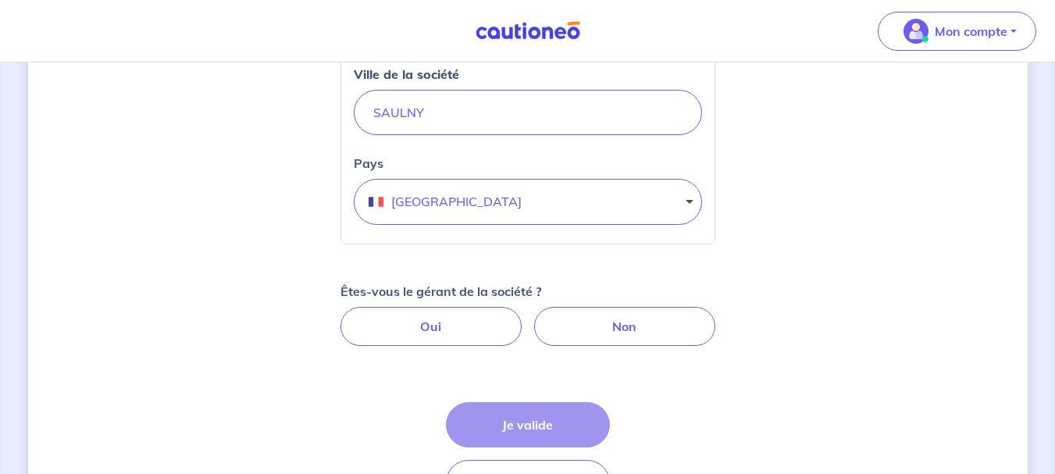
scroll to position [691, 0]
type input "90257384900020"
click at [412, 321] on label "Oui" at bounding box center [431, 325] width 181 height 39
click at [523, 316] on input "Oui" at bounding box center [528, 311] width 10 height 10
radio input "true"
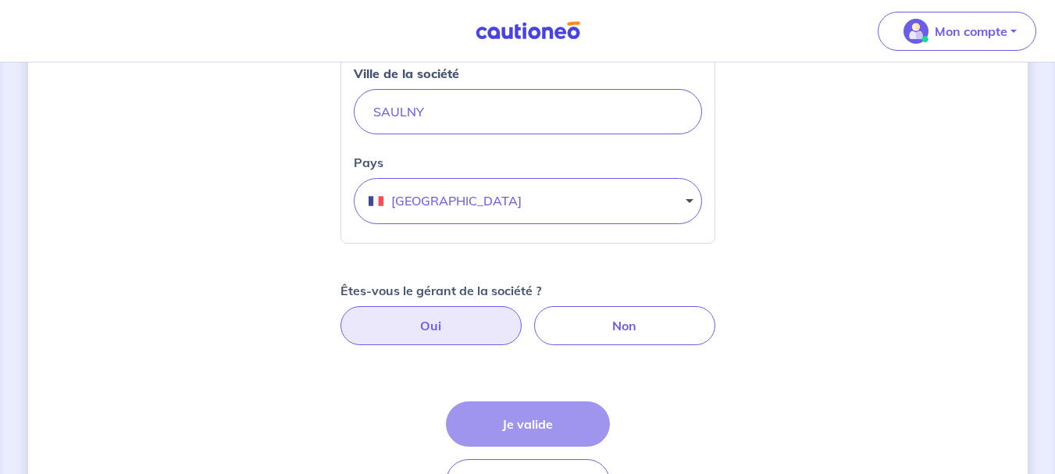
select select "FR"
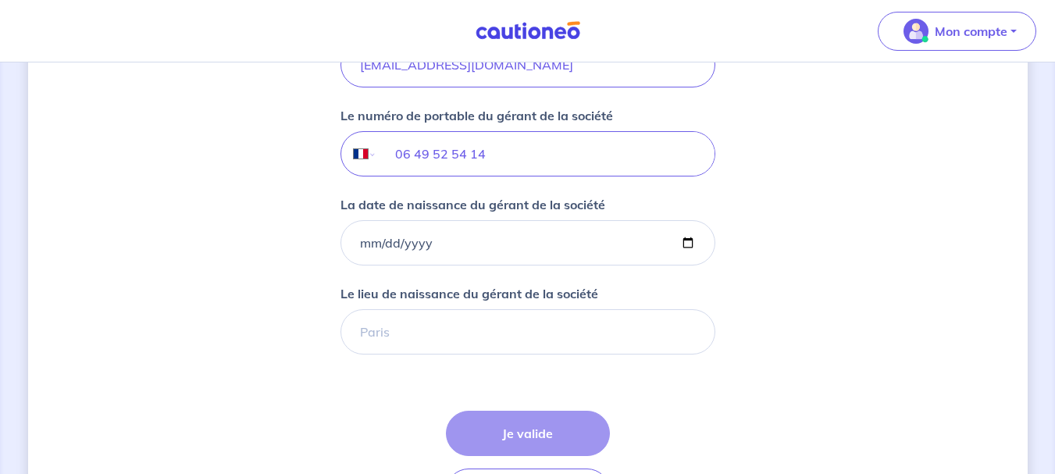
scroll to position [1306, 0]
click at [422, 251] on input "La date de naissance du gérant de la société" at bounding box center [528, 242] width 375 height 45
type input "[DATE]"
click at [417, 332] on input "Le lieu de naissance du gérant de la société" at bounding box center [528, 331] width 375 height 45
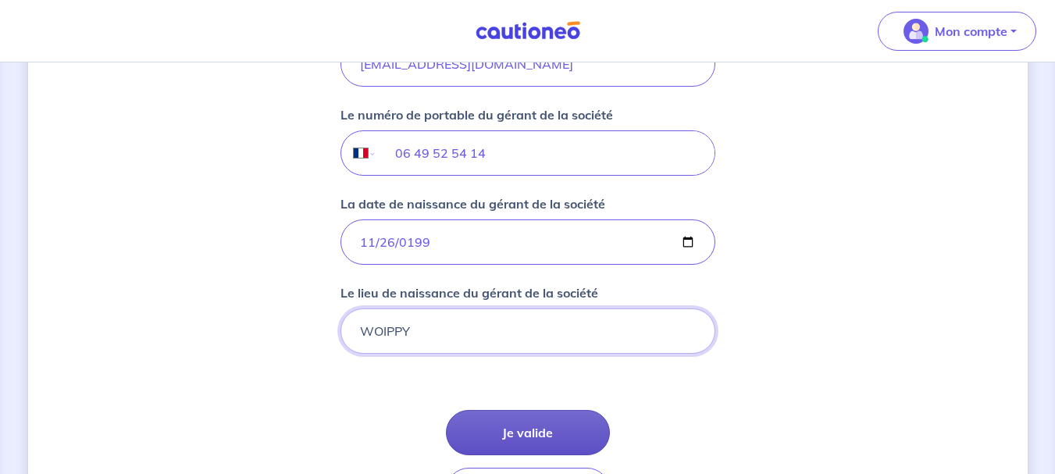
type input "WOIPPY"
click at [527, 440] on button "Je valide" at bounding box center [528, 432] width 164 height 45
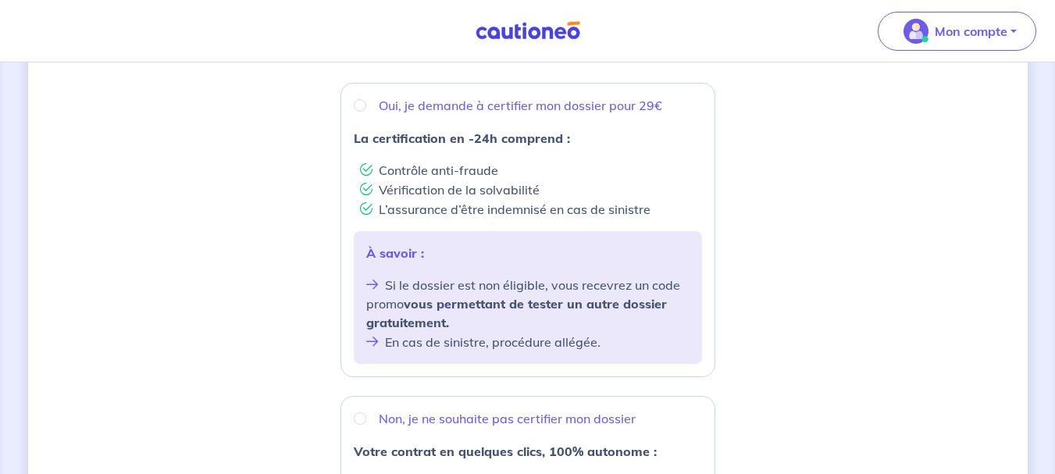
scroll to position [282, 0]
click at [358, 105] on input "Oui, je demande à certifier mon dossier pour 29€" at bounding box center [360, 106] width 12 height 12
radio input "true"
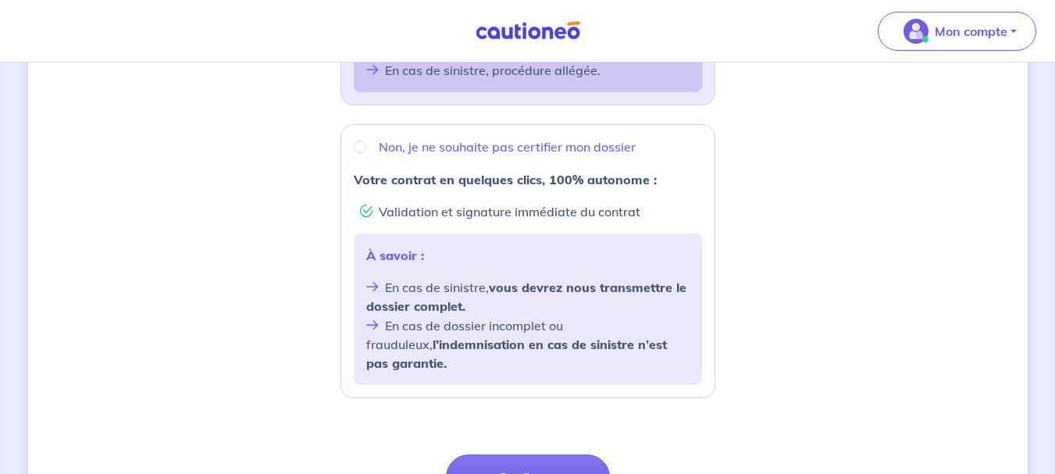
scroll to position [694, 0]
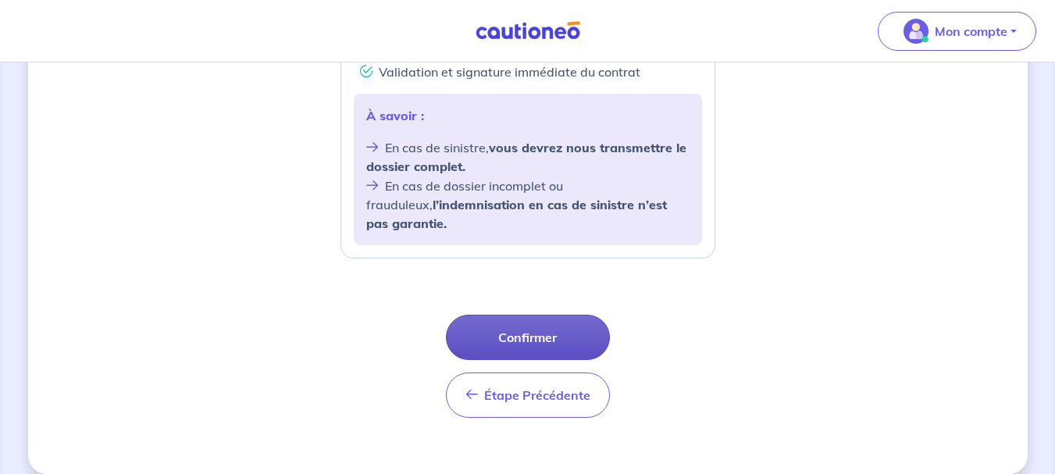
click at [552, 316] on button "Confirmer" at bounding box center [528, 337] width 164 height 45
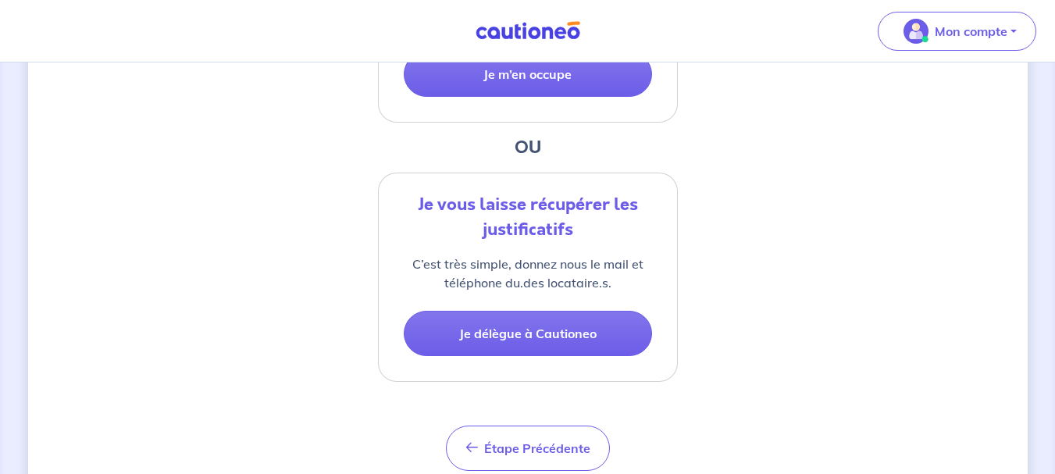
scroll to position [583, 0]
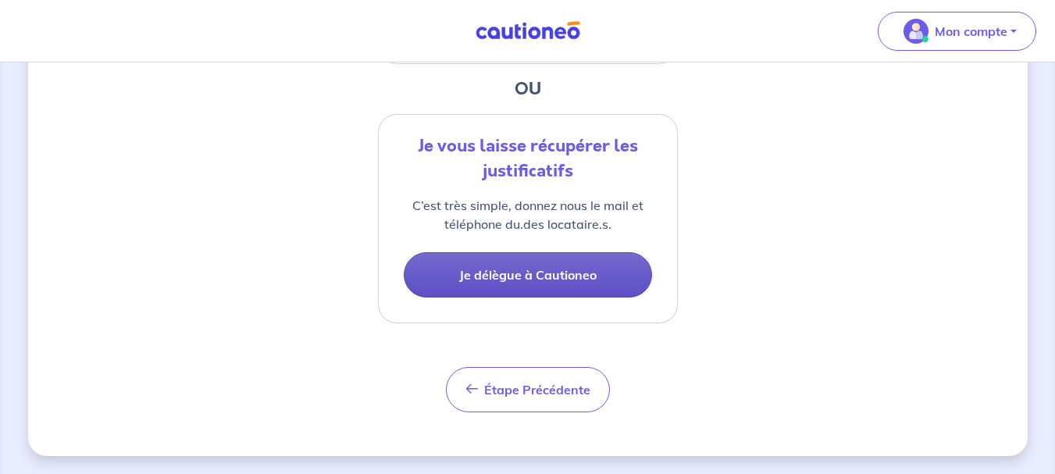
click at [549, 271] on button "Je délègue à Cautioneo" at bounding box center [528, 274] width 248 height 45
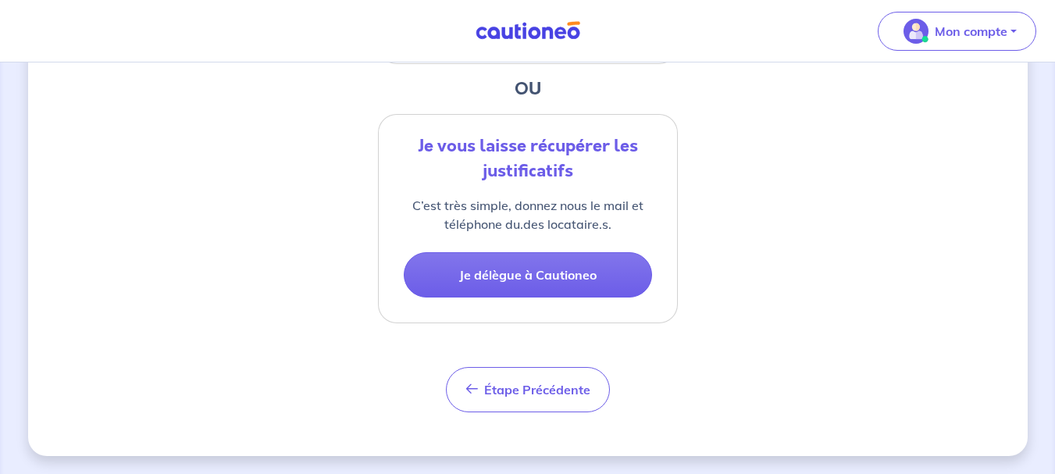
select select "FR"
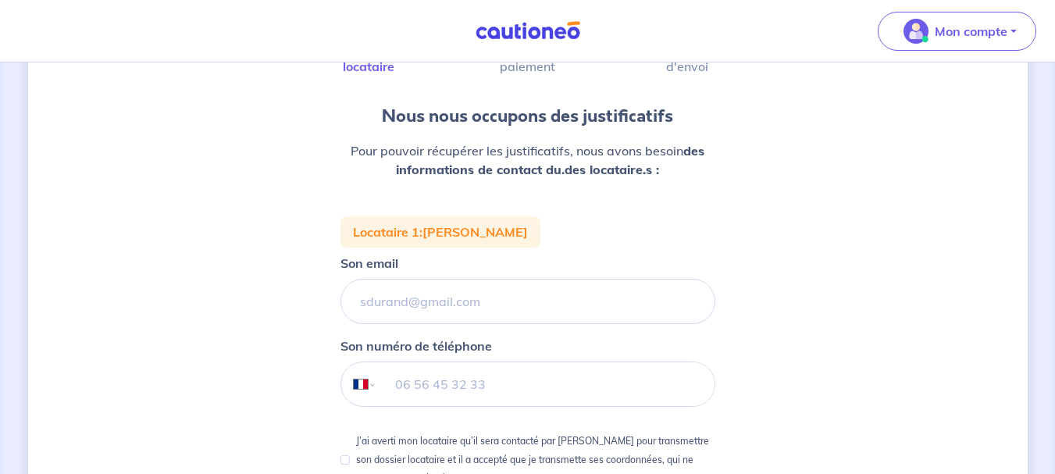
scroll to position [141, 0]
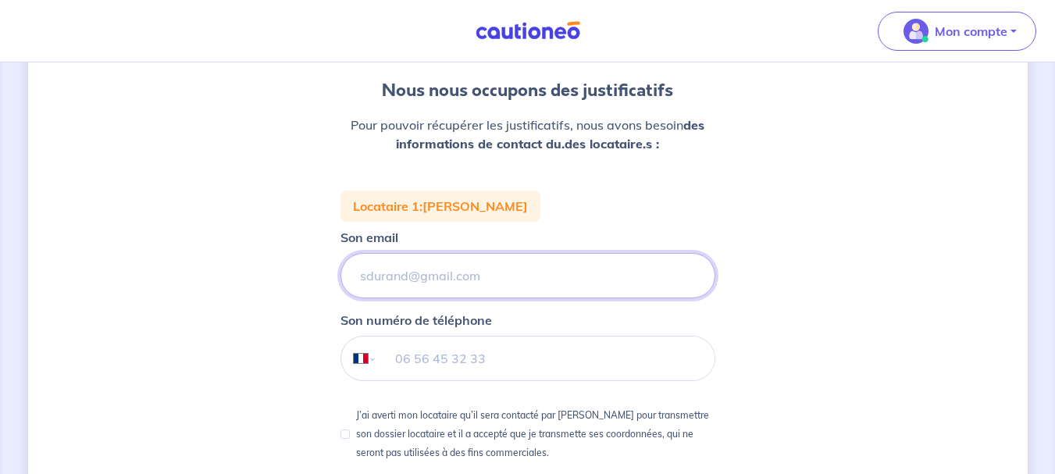
click at [396, 273] on input "Son email" at bounding box center [528, 275] width 375 height 45
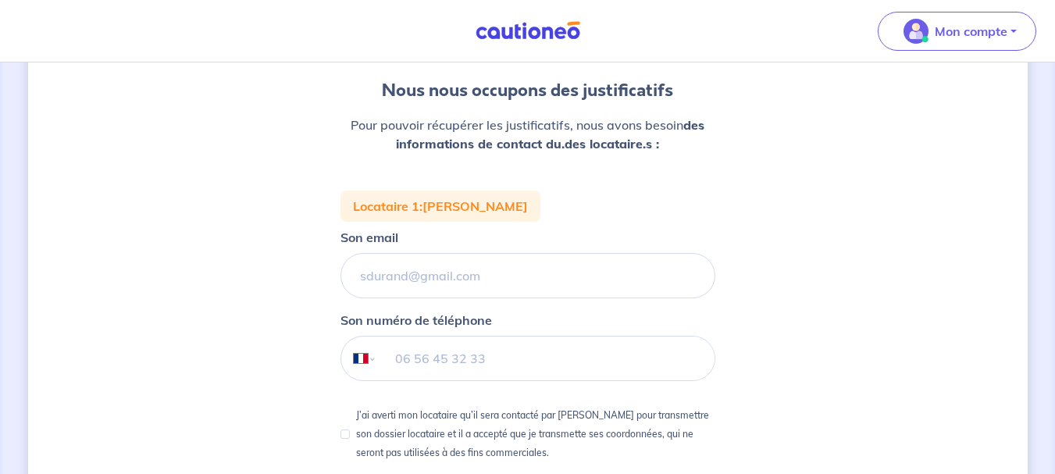
click at [777, 385] on div "1 2 3 Justificatifs locataire Informations paiement Confirmation d'envoi Nous n…" at bounding box center [528, 301] width 1000 height 720
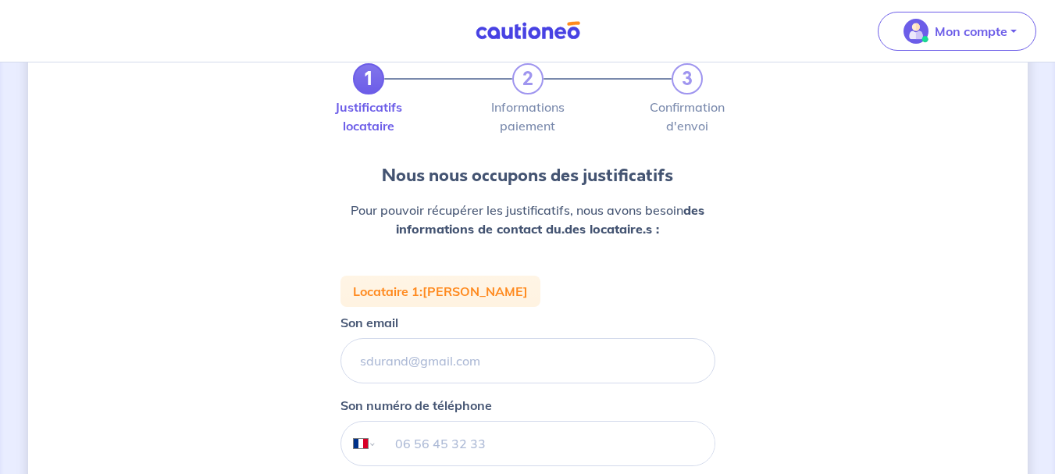
scroll to position [54, 0]
